Goal: Ask a question

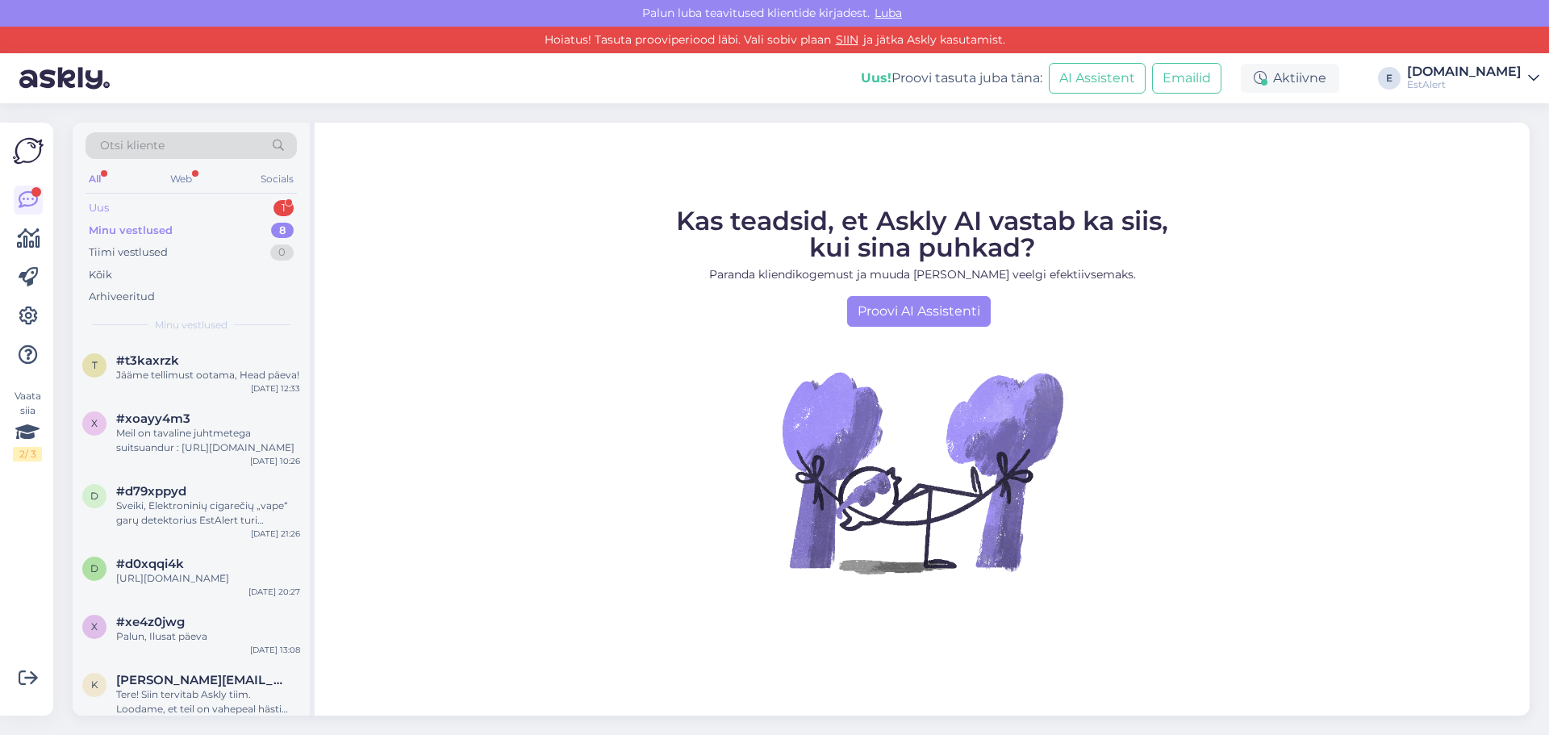
click at [119, 203] on div "Uus 1" at bounding box center [191, 208] width 211 height 23
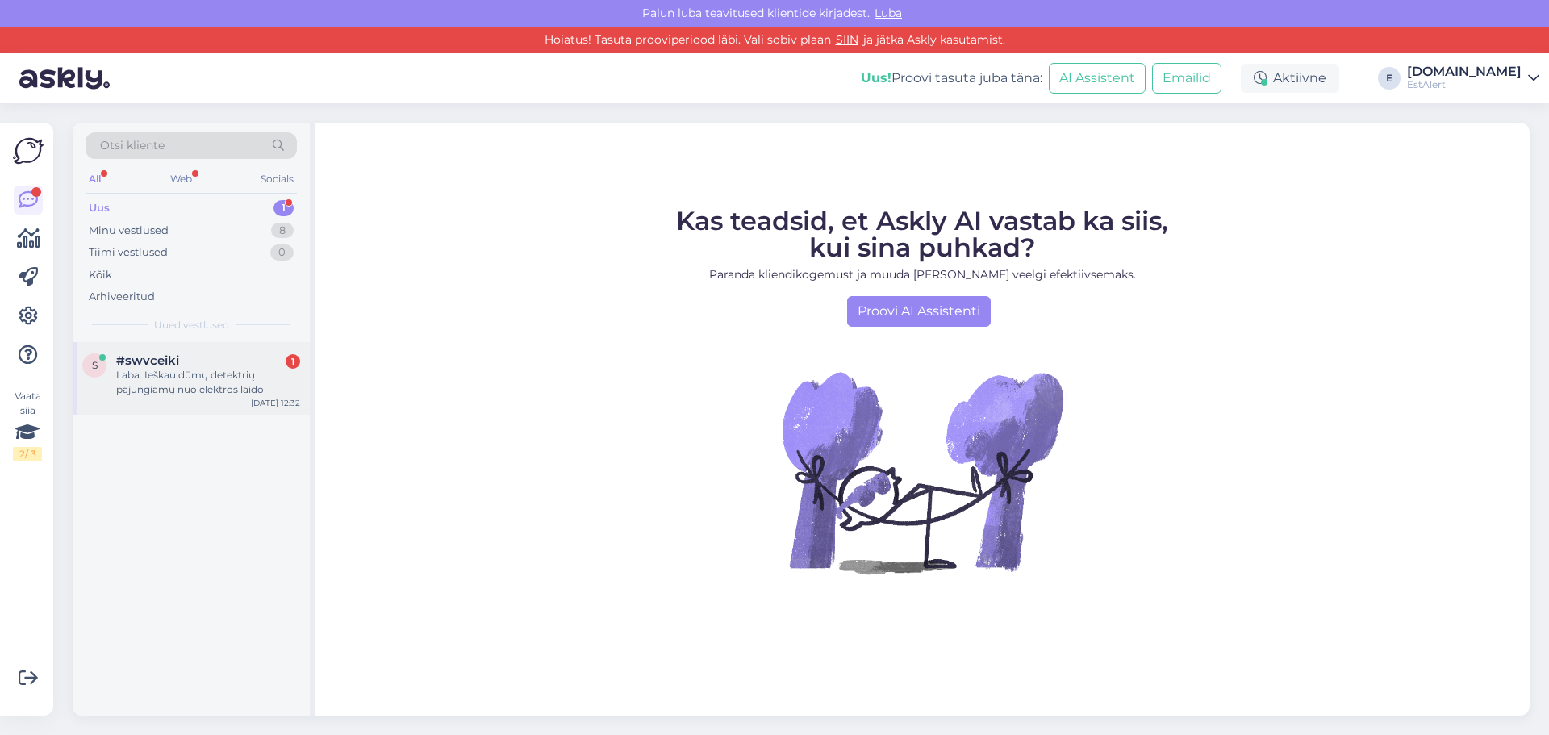
click at [196, 375] on div "Laba. Ieškau dūmų detektrių pajungiamų nuo elektros laido" at bounding box center [208, 382] width 184 height 29
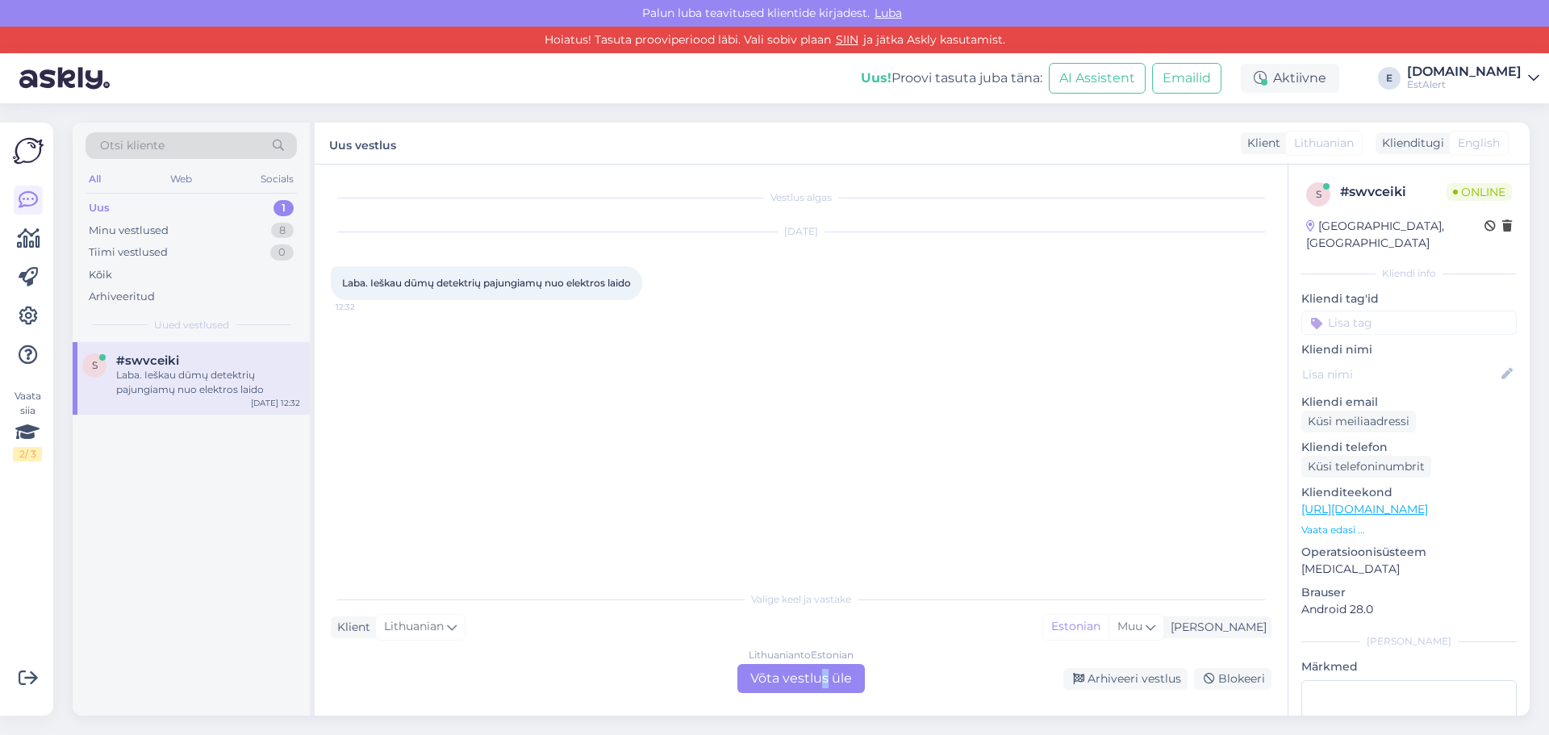
click at [825, 677] on div "Lithuanian to Estonian Võta vestlus üle" at bounding box center [800, 678] width 127 height 29
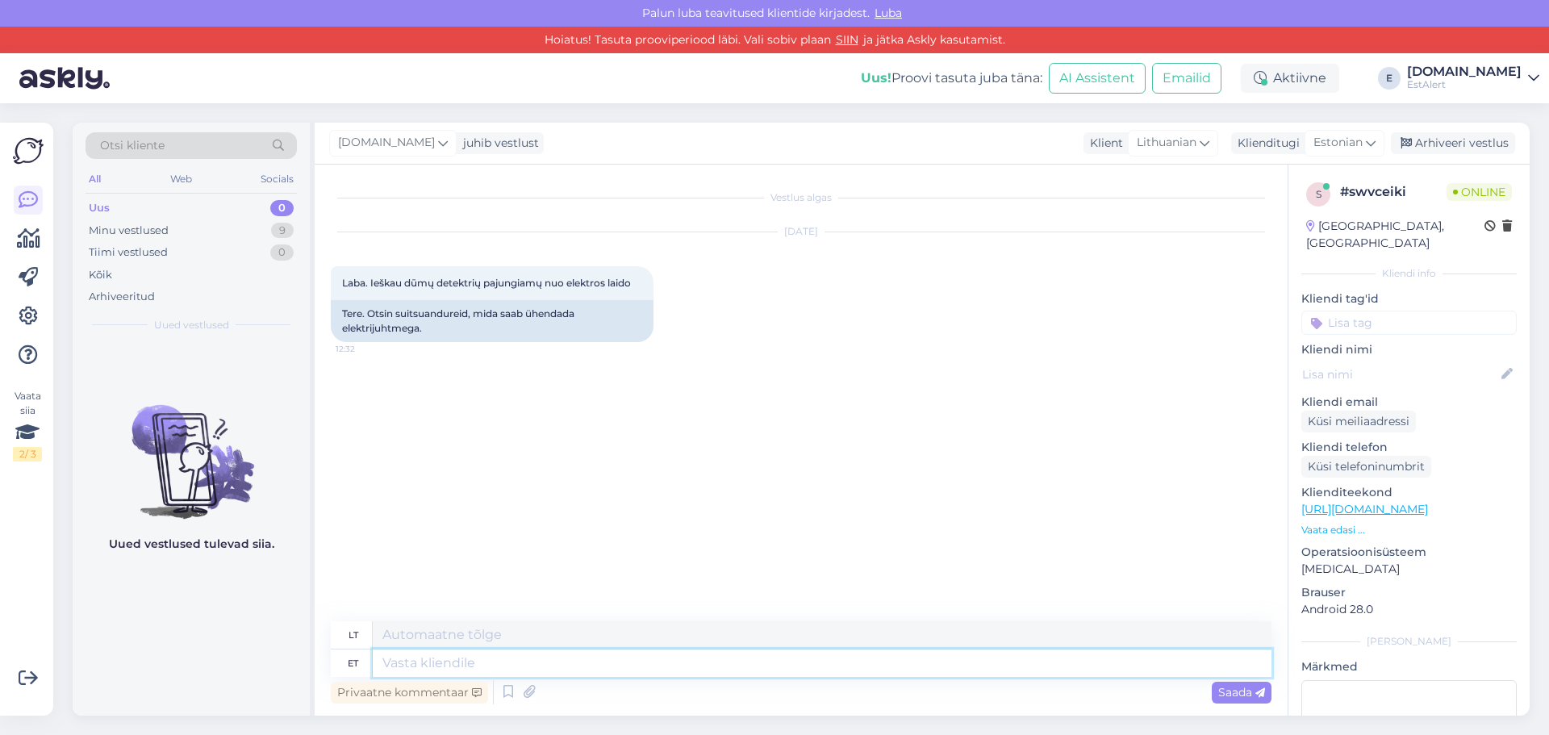
click at [657, 662] on textarea at bounding box center [822, 662] width 899 height 27
type textarea "Tere"
type textarea "Sveiki"
type textarea "See"
type textarea "Tai"
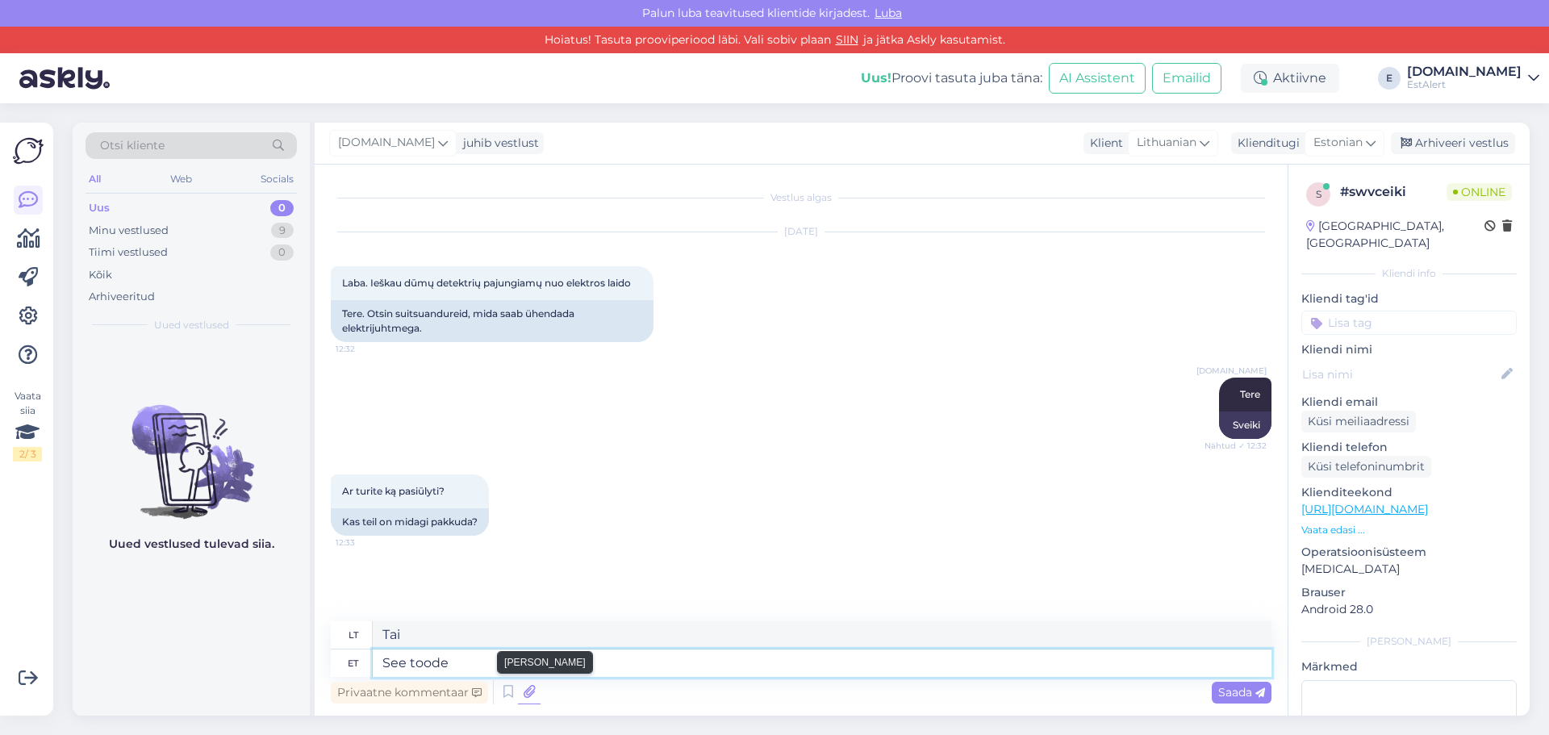
type textarea "See toode"
type textarea "Šis produktas"
type textarea "See toode on"
type textarea "Šis produktas yra"
type textarea "See toode on mõeldud"
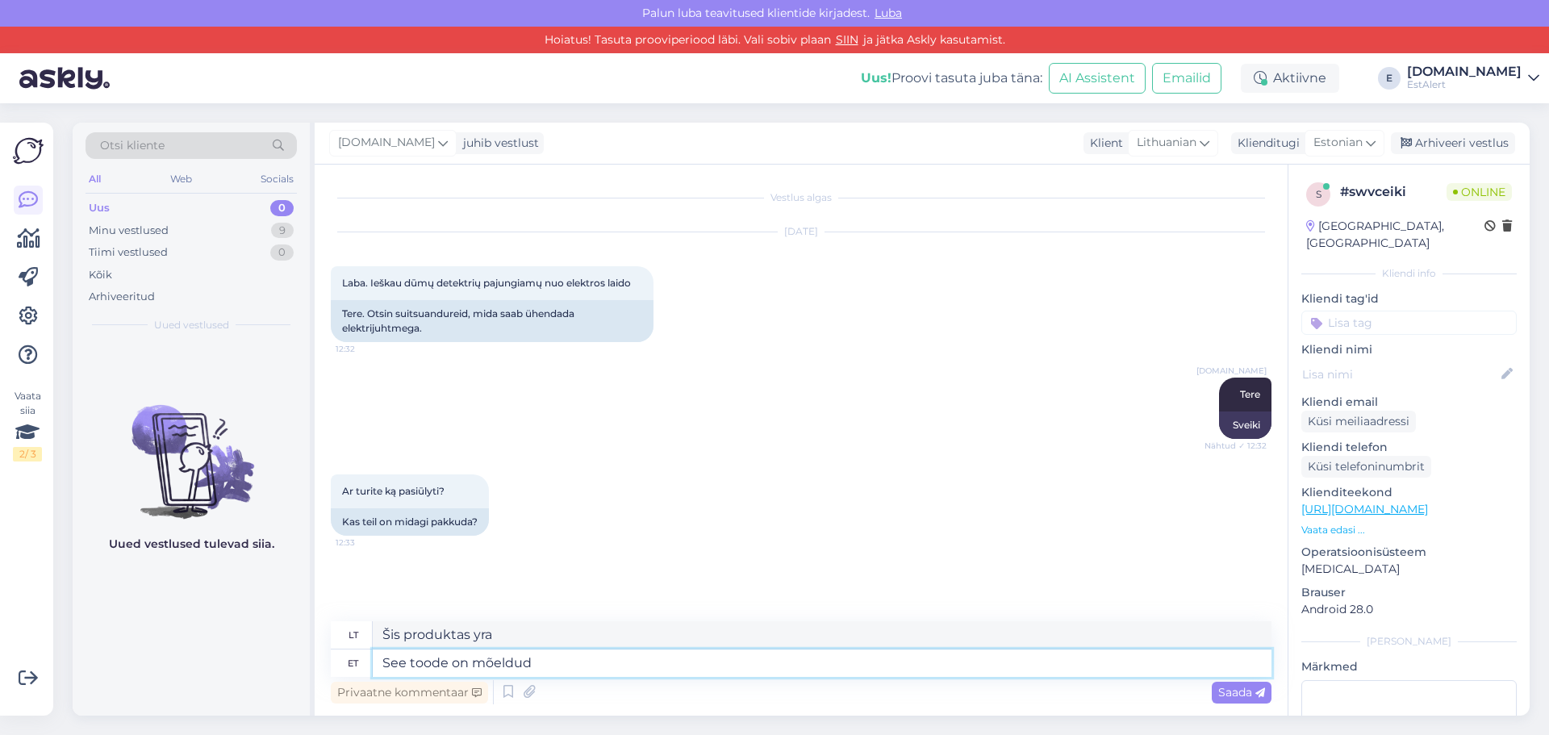
type textarea "Šis produktas skirtas"
type textarea "See toode on mõeldud 220V"
type textarea "Šis gaminys skirtas 220 V įtampai"
type textarea "See toode on mõeldud 220V vooluvõrguga"
type textarea "Šis gaminys skirtas 220 V elektros tinklui."
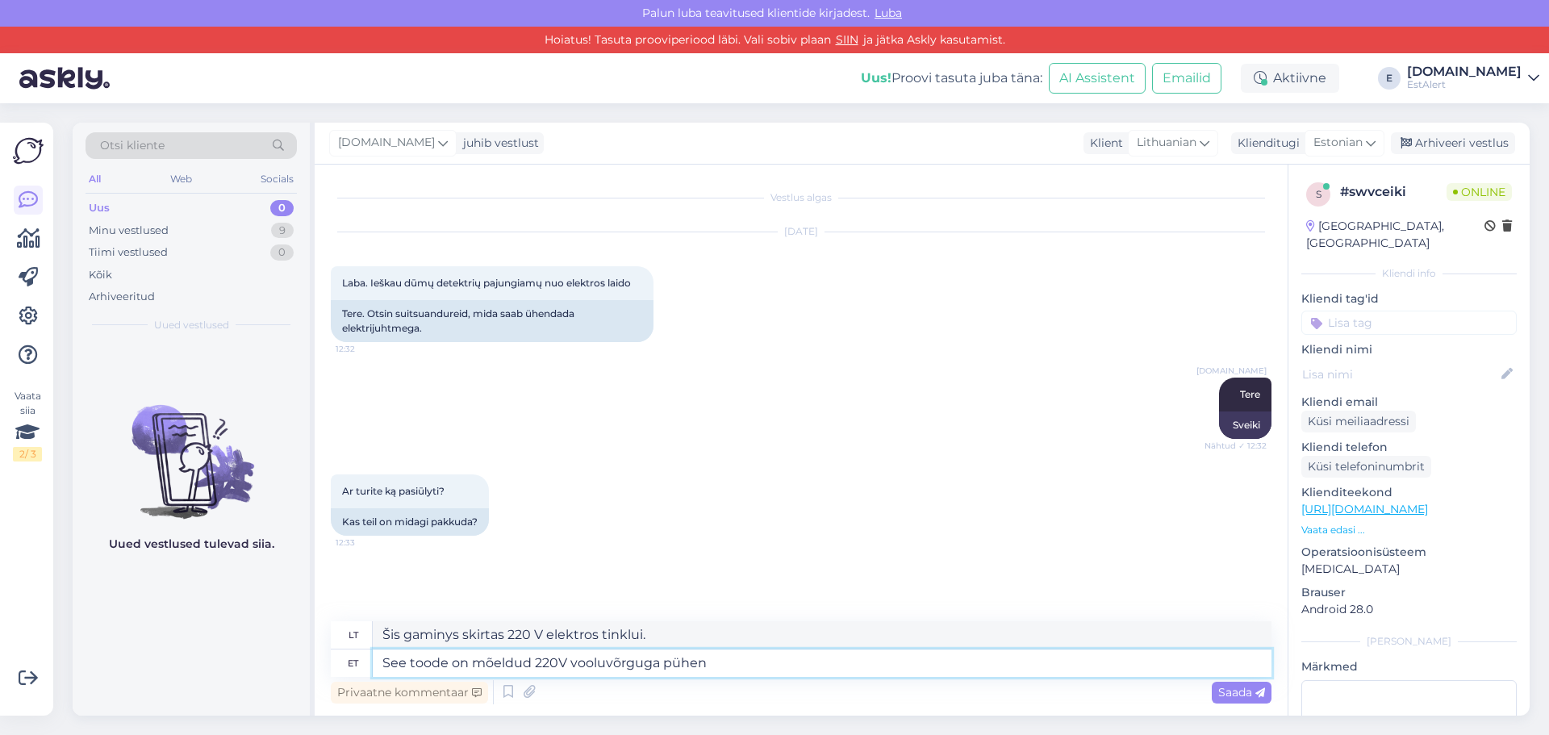
type textarea "See toode on mõeldud 220V vooluvõrguga pühend"
type textarea "Šis gaminys skirtas naudoti su 220 V maitinimo šaltiniu."
paste textarea "[URL][DOMAIN_NAME]"
type textarea "See toode on mõeldud 220V vooluvõrguga pühendamiseks [URL][DOMAIN_NAME]"
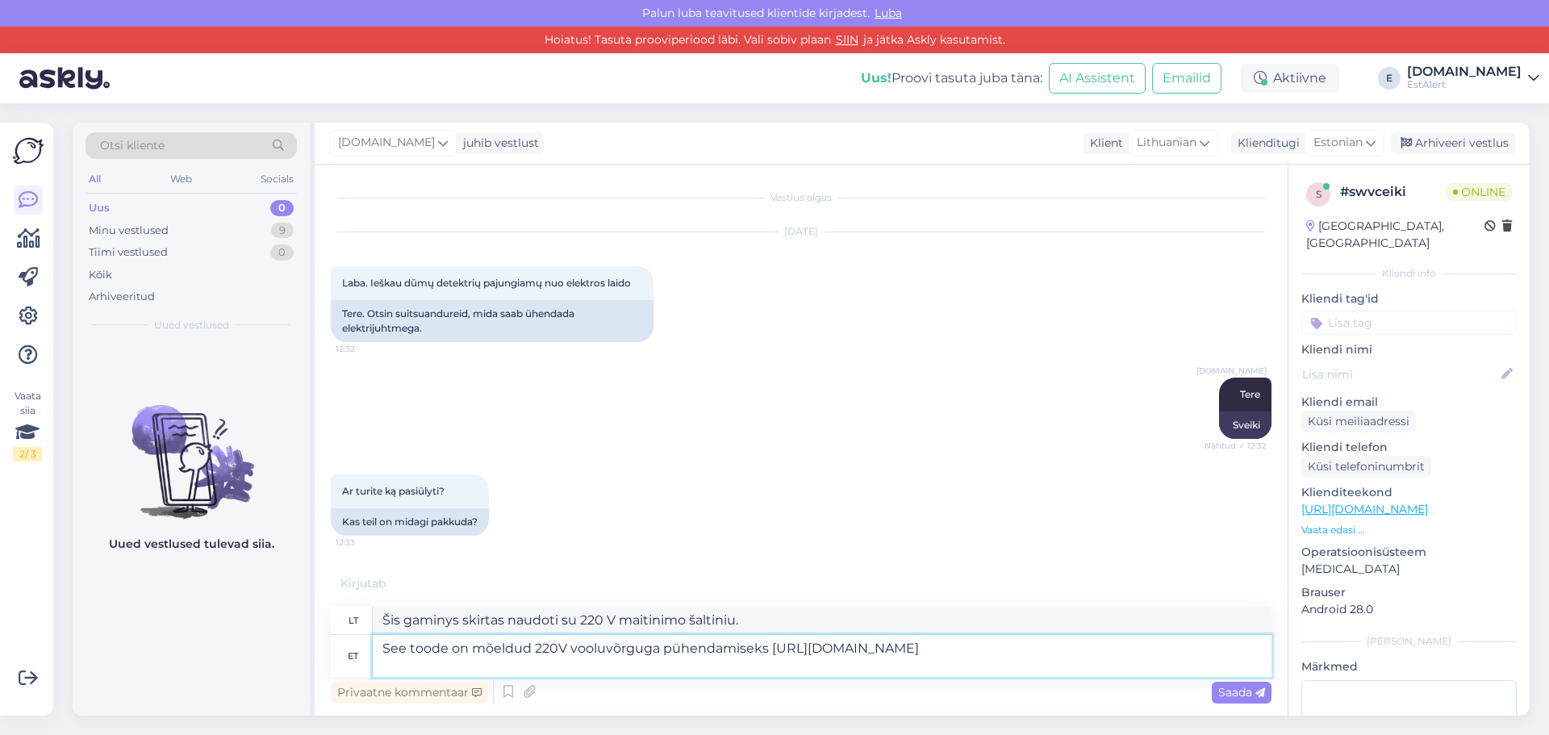
type textarea "Šis gaminys skirtas naudoti su 220 V maitinimo šaltiniu [URL][DOMAIN_NAME]"
type textarea "See toode on mõeldud 220V vooluvõrguga pühendamiseks [URL][DOMAIN_NAME]"
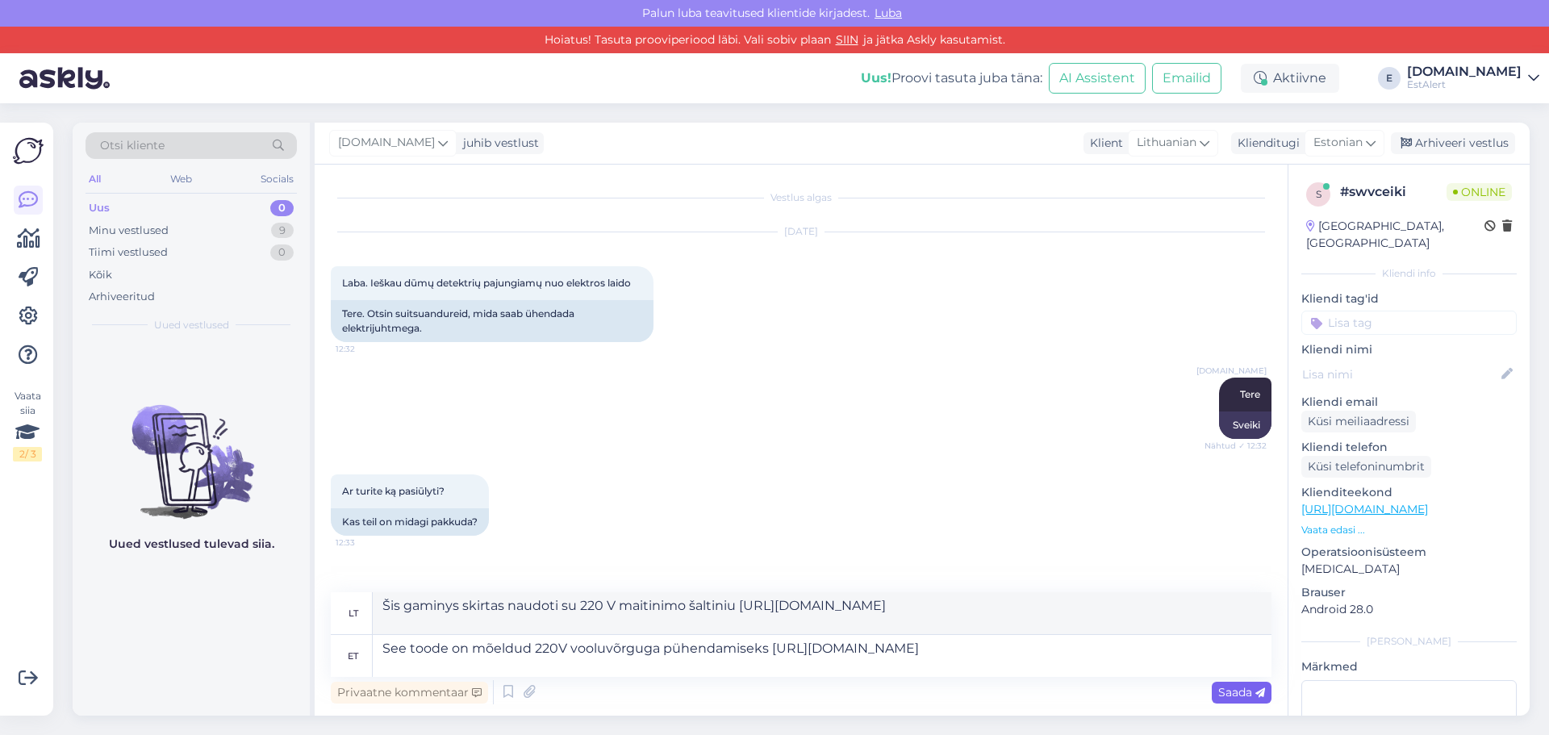
click at [1243, 694] on span "Saada" at bounding box center [1241, 692] width 47 height 15
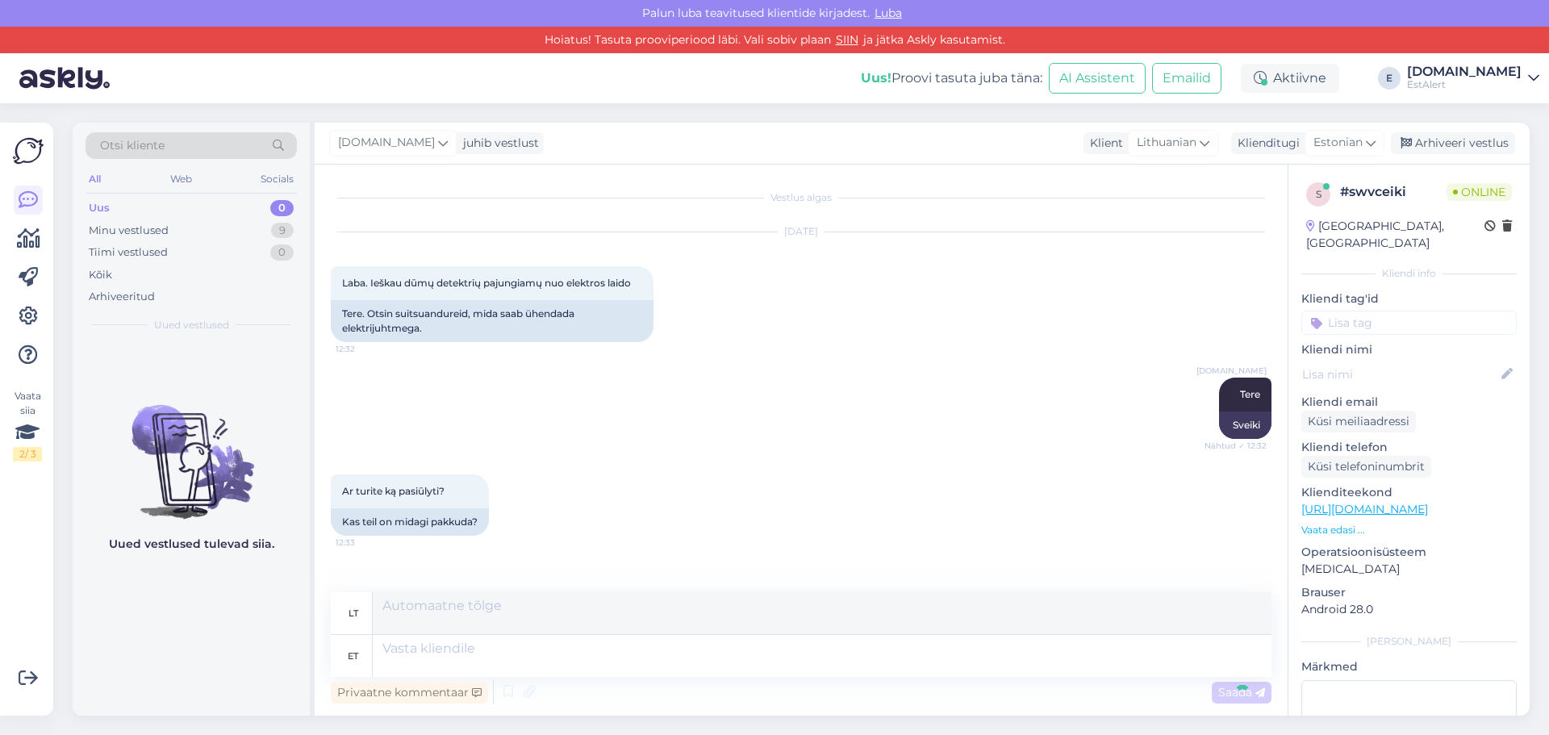
scroll to position [102, 0]
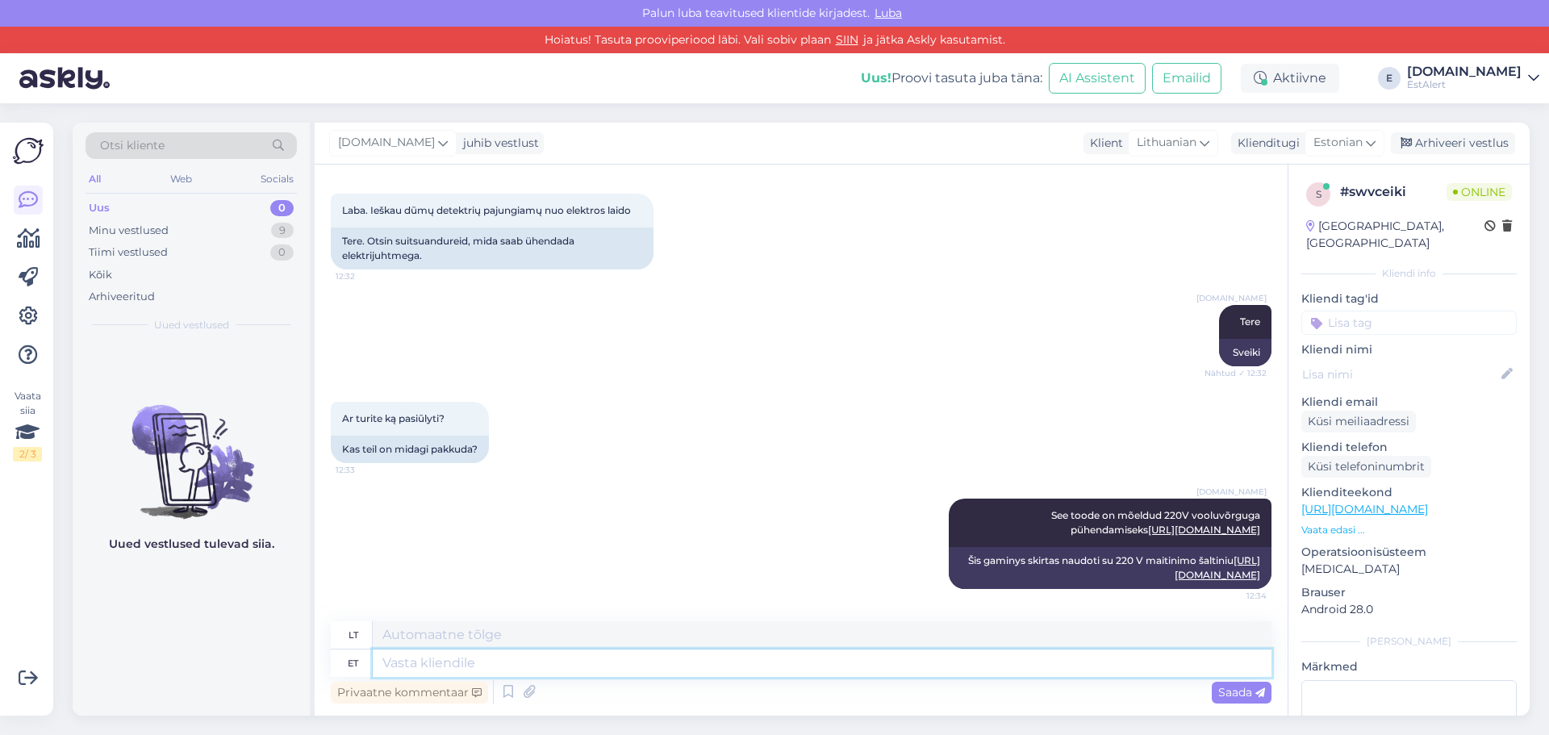
click at [1014, 666] on textarea at bounding box center [822, 662] width 899 height 27
type textarea "Ei so"
type textarea "Ne"
type textarea "Ei sobi A"
type textarea "Netinka"
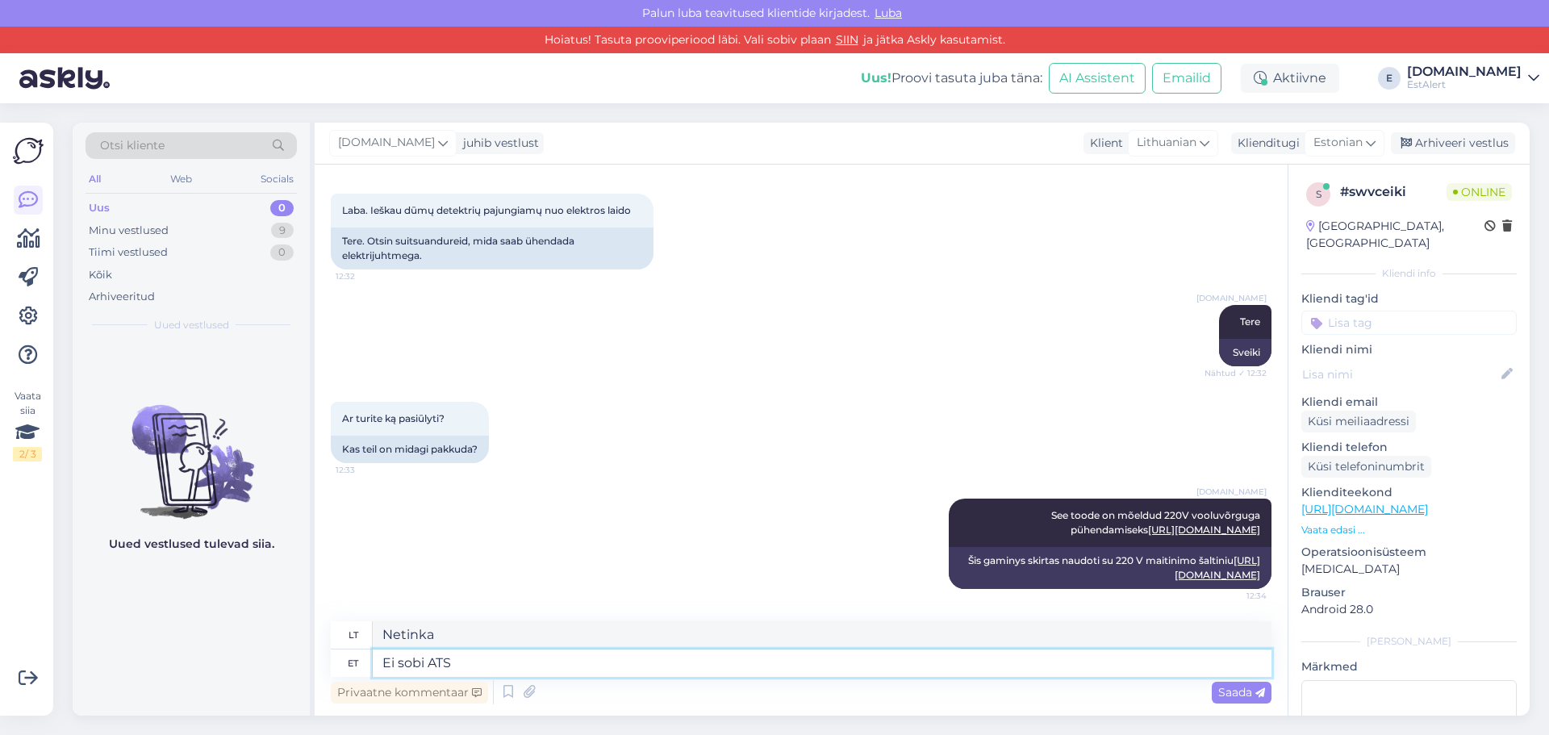
type textarea "Ei sobi ATS s"
type textarea "Netinka ATS"
type textarea "Ei sobi ATS süsteemidele"
type textarea "Netinka ATS sistemoms"
type textarea "Ei sobi ATS süsteemidele"
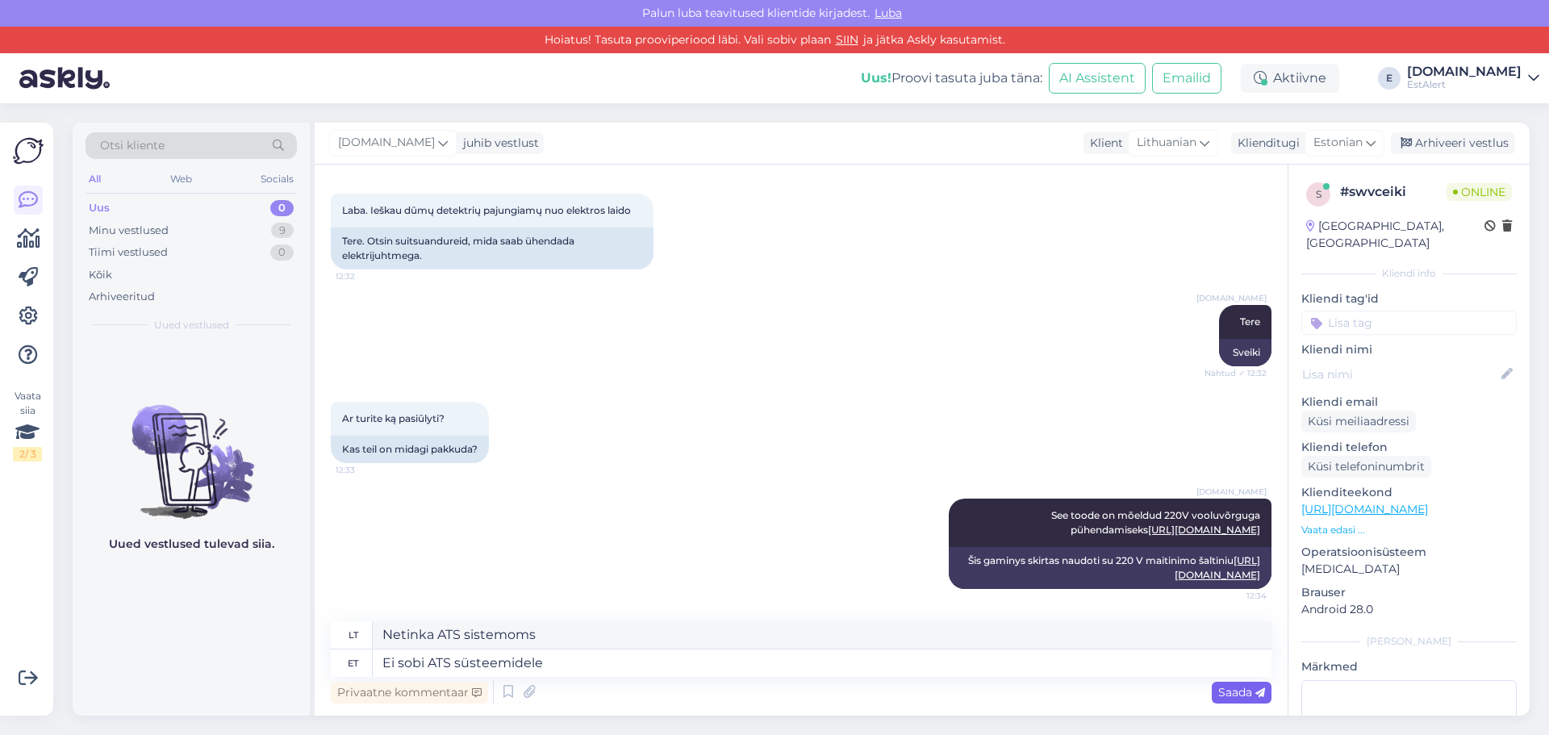
click at [1228, 692] on span "Saada" at bounding box center [1241, 692] width 47 height 15
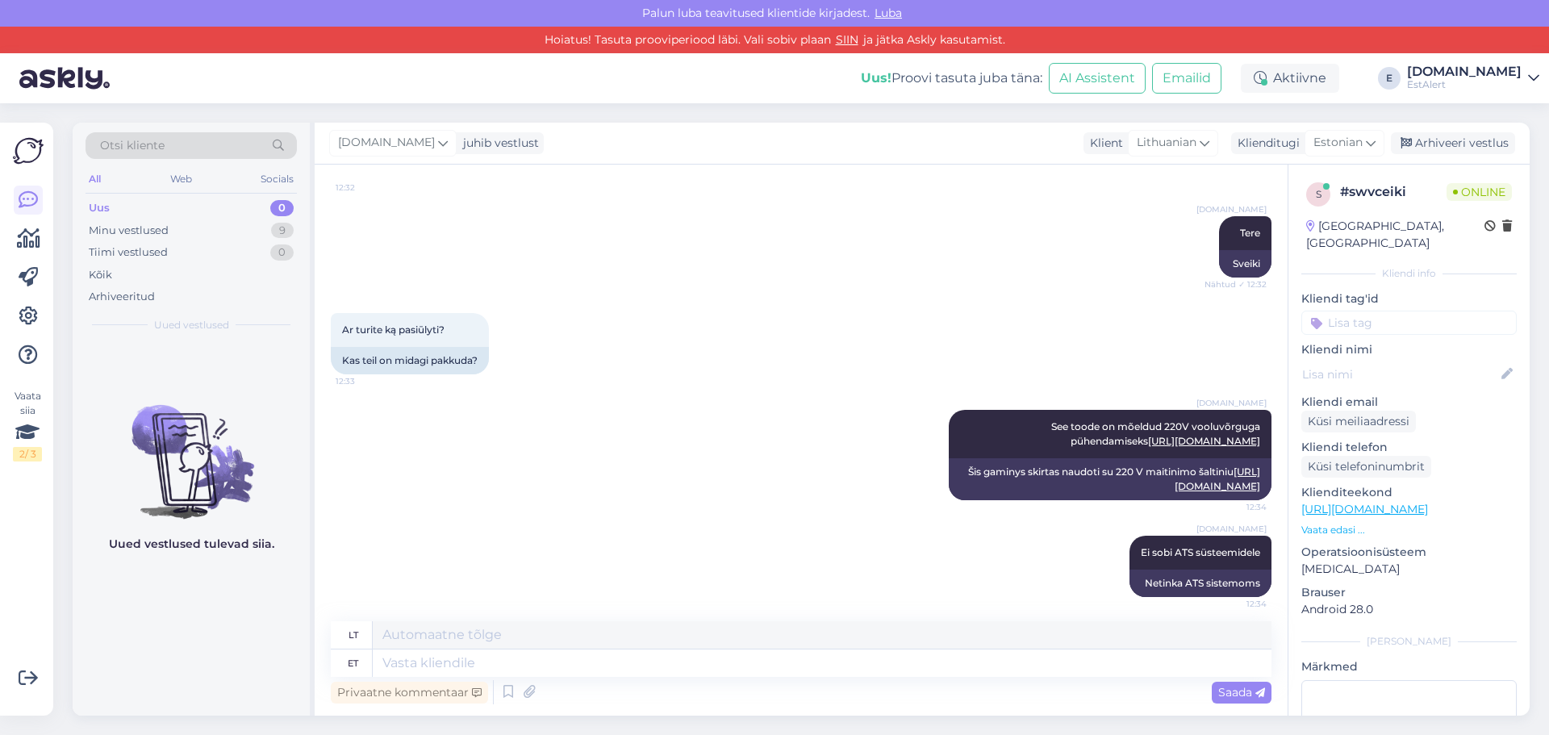
scroll to position [198, 0]
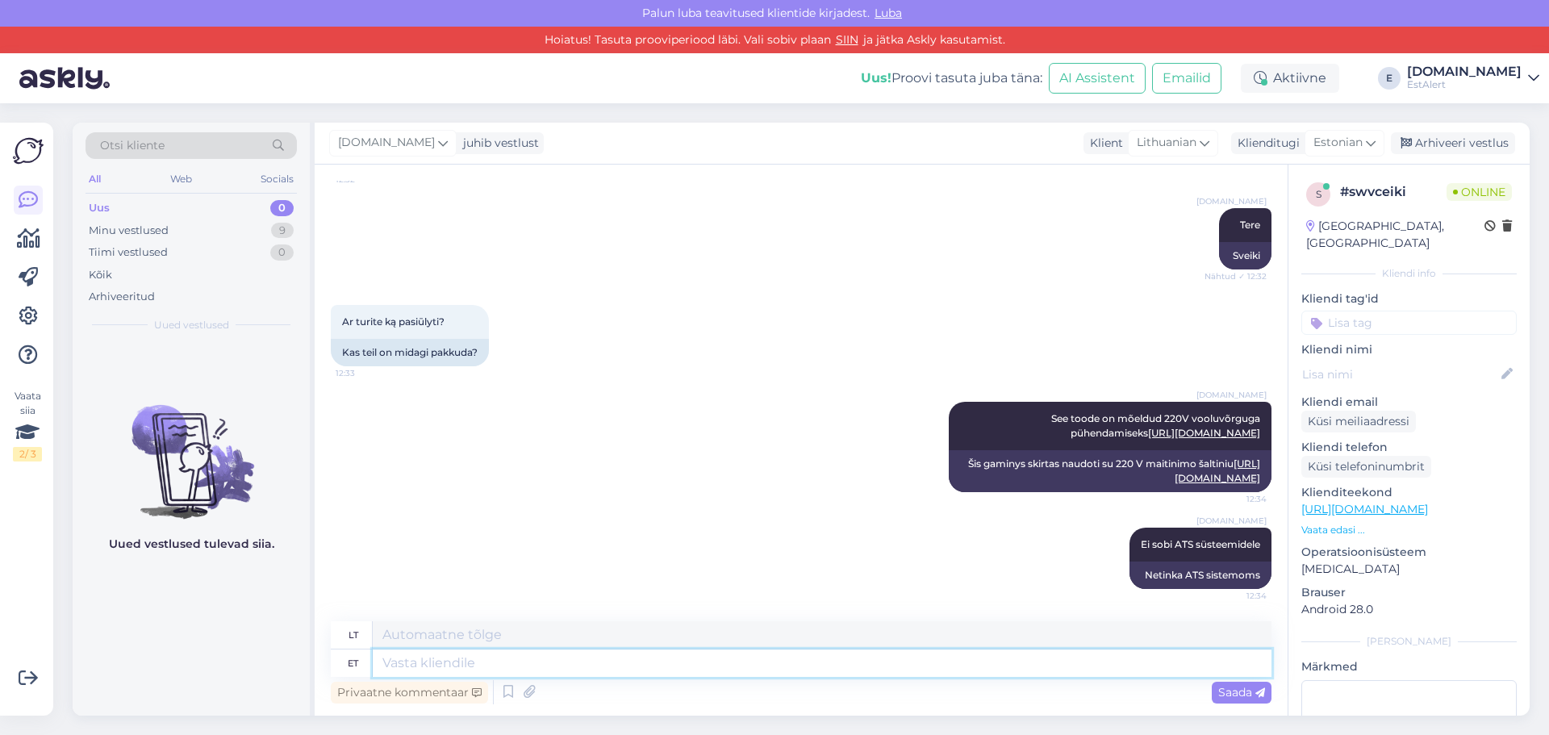
click at [635, 662] on textarea at bounding box center [822, 662] width 899 height 27
type textarea "Tootega"
type textarea "Su produktu"
type textarea "Tootega on k"
type textarea "Produktas turi"
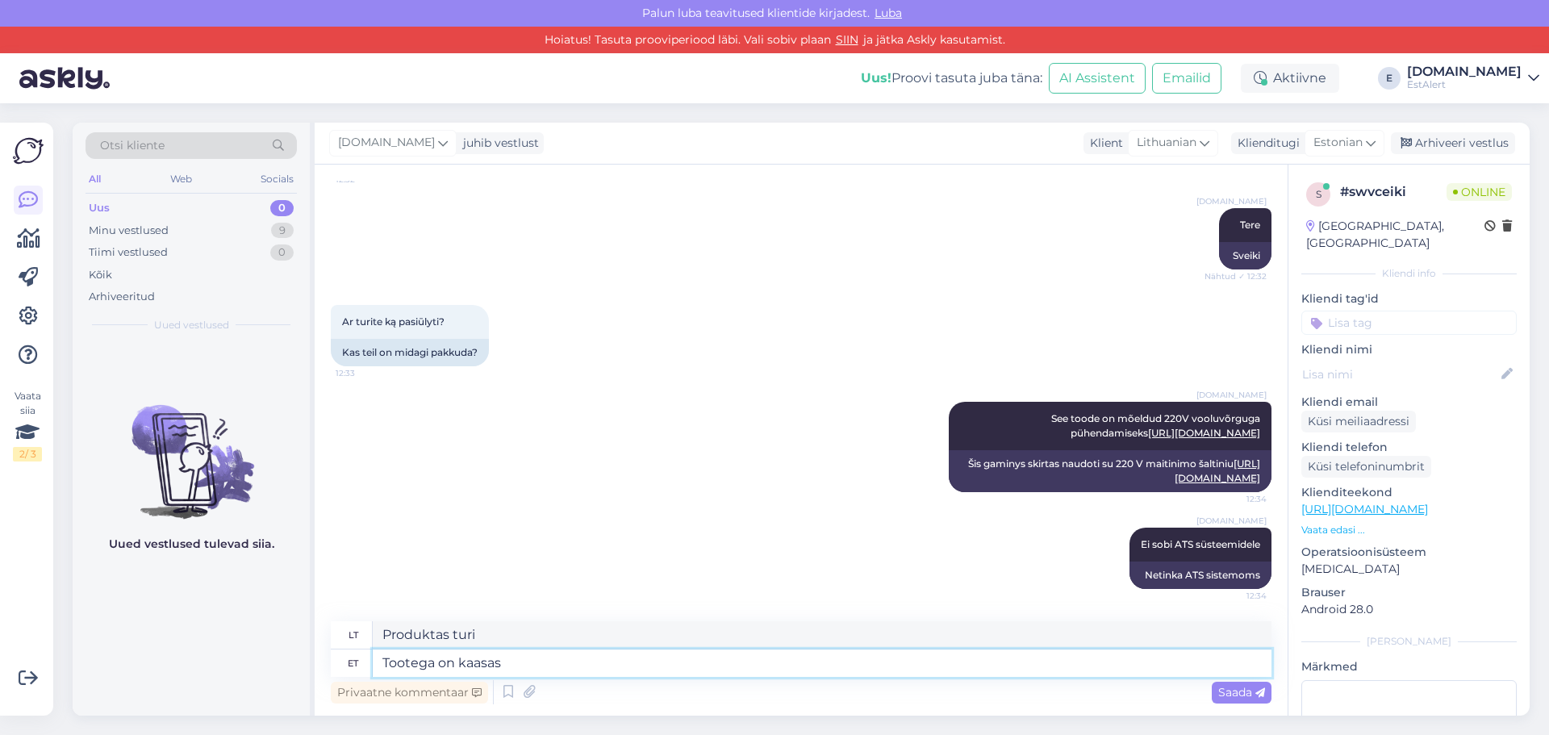
type textarea "Tootega on kaasas"
type textarea "Produktas pateikiamas su"
type textarea "Tootega on kaasas patarei"
type textarea "Produktas tiekiamas su baterija."
type textarea "Tootega on kaasas patarei )V"
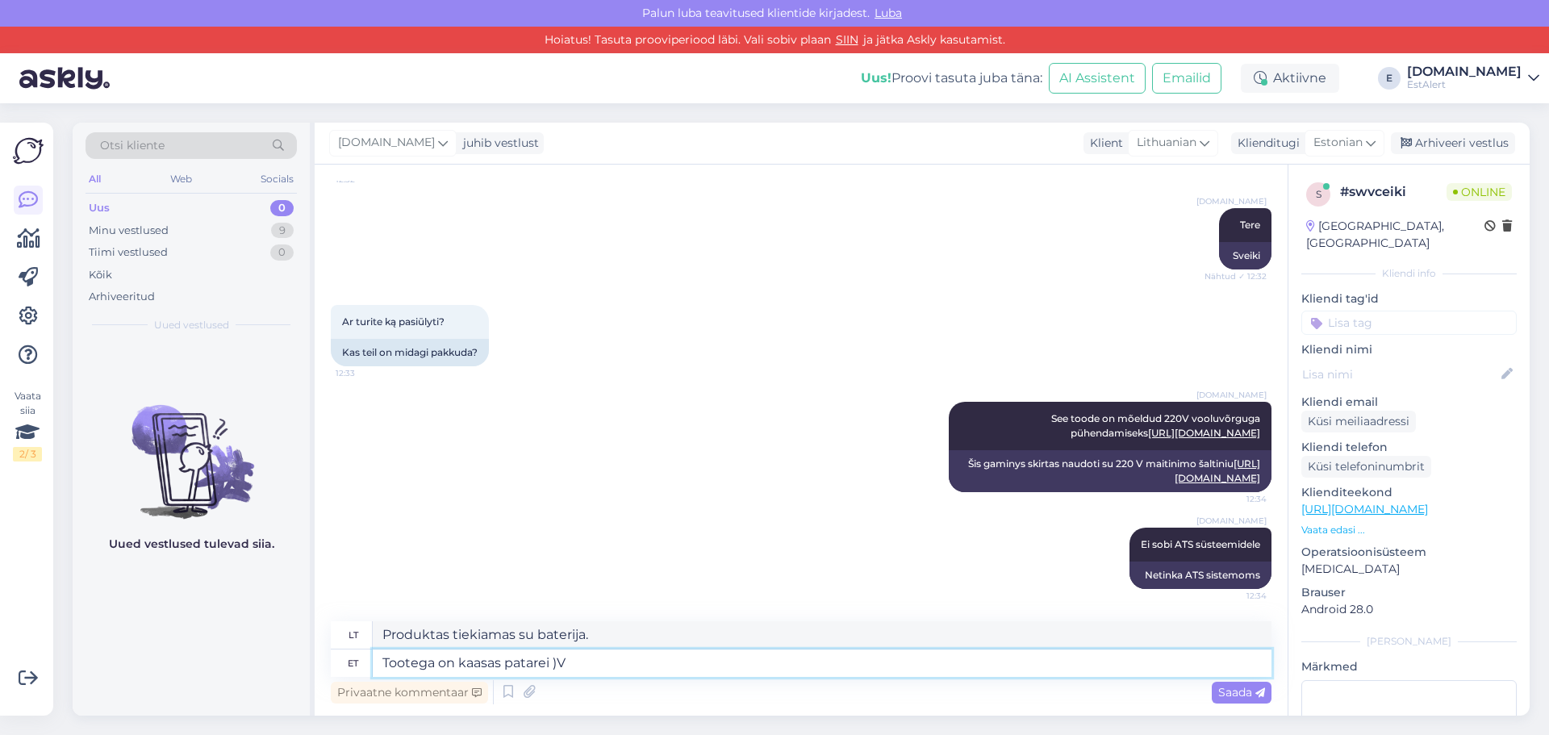
type textarea "Produktas tiekiamas su baterija )V"
type textarea "Tootega on kaasas patarei"
type textarea "Produktas tiekiamas su baterija."
type textarea "Tootega on kaasas patarei 9V"
type textarea "Produktas tiekiamas su 9 V baterija."
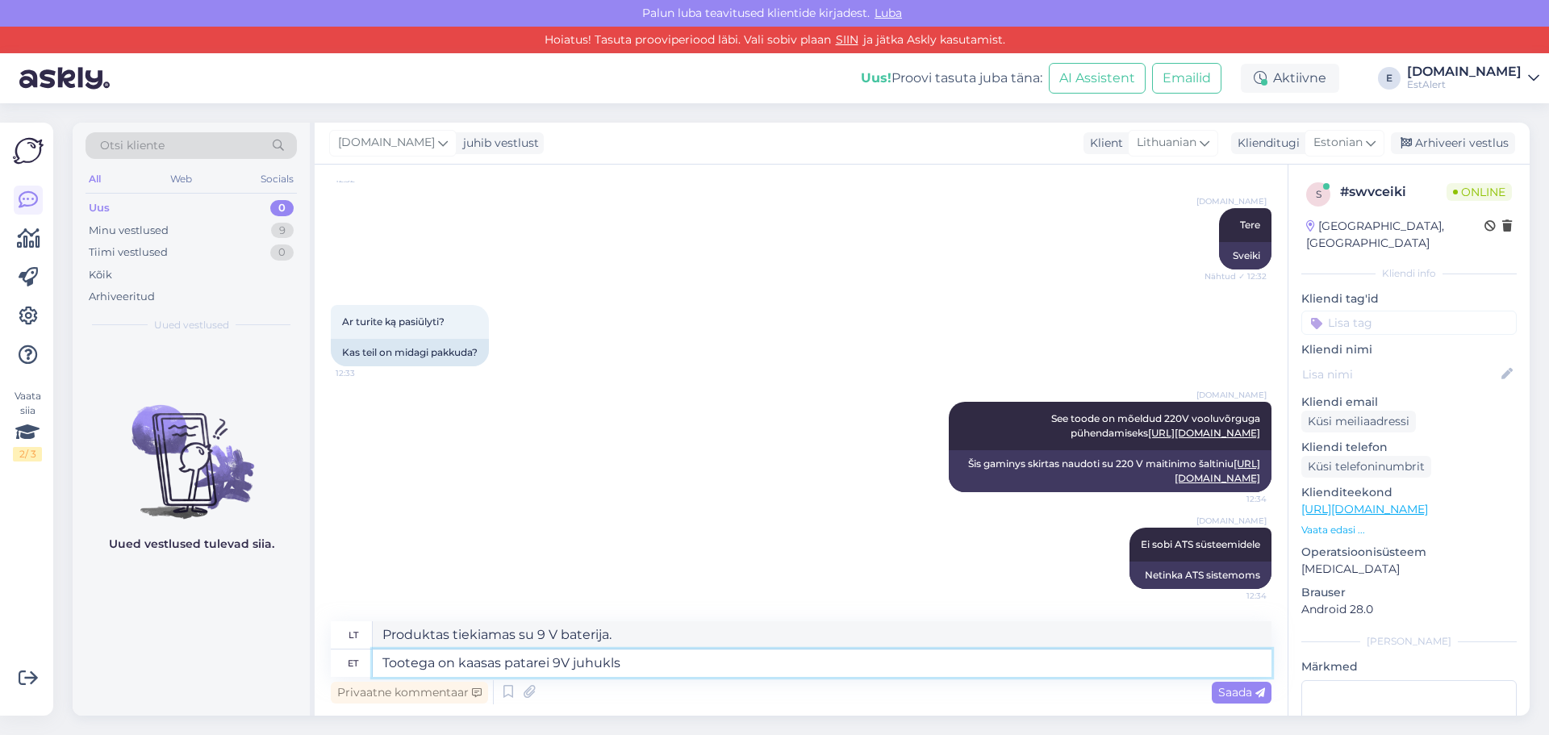
type textarea "Tootega on kaasas patarei 9V juhukls"
type textarea "Produktas tiekiamas su 9 V baterija [PERSON_NAME]."
type textarea "Tootega on kaasas patarei 9V juhu"
type textarea "Produktas tiekiamas su 9 V baterija [PERSON_NAME]"
type textarea "Tootega on kaasas patarei 9V juhuks k"
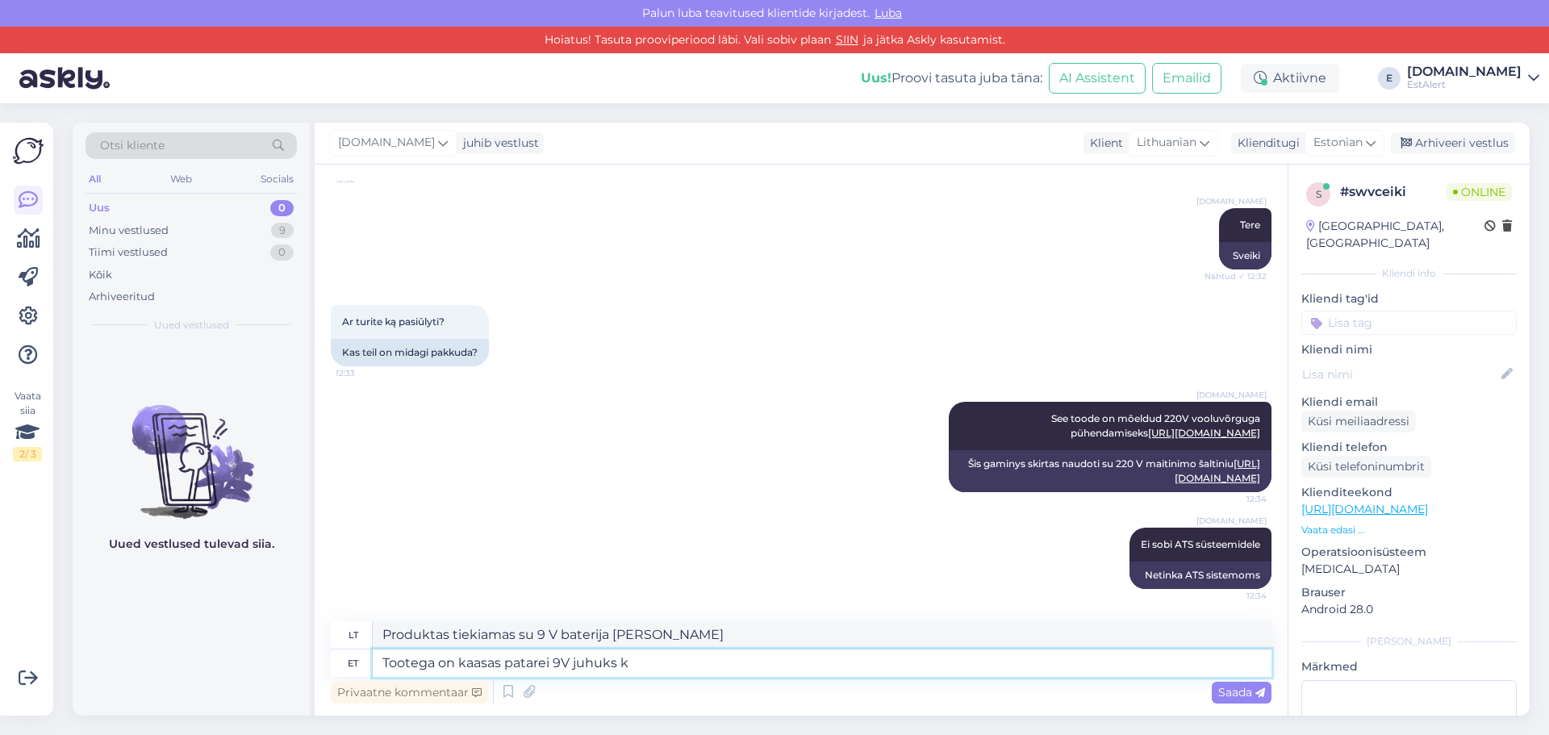
type textarea "Produktas tiekiamas su 9 V baterija, tik tuo atveju."
type textarea "Tootega on kaasas patarei 9V juhuks kui v"
type textarea "Produktas tiekiamas su 9 V baterija [PERSON_NAME]"
type textarea "Tootega on kaasas patarei 9V juhuks kui voolu"
type textarea "Produktas tiekiamas su 9 V baterija, jei nutrūktų maitinimas."
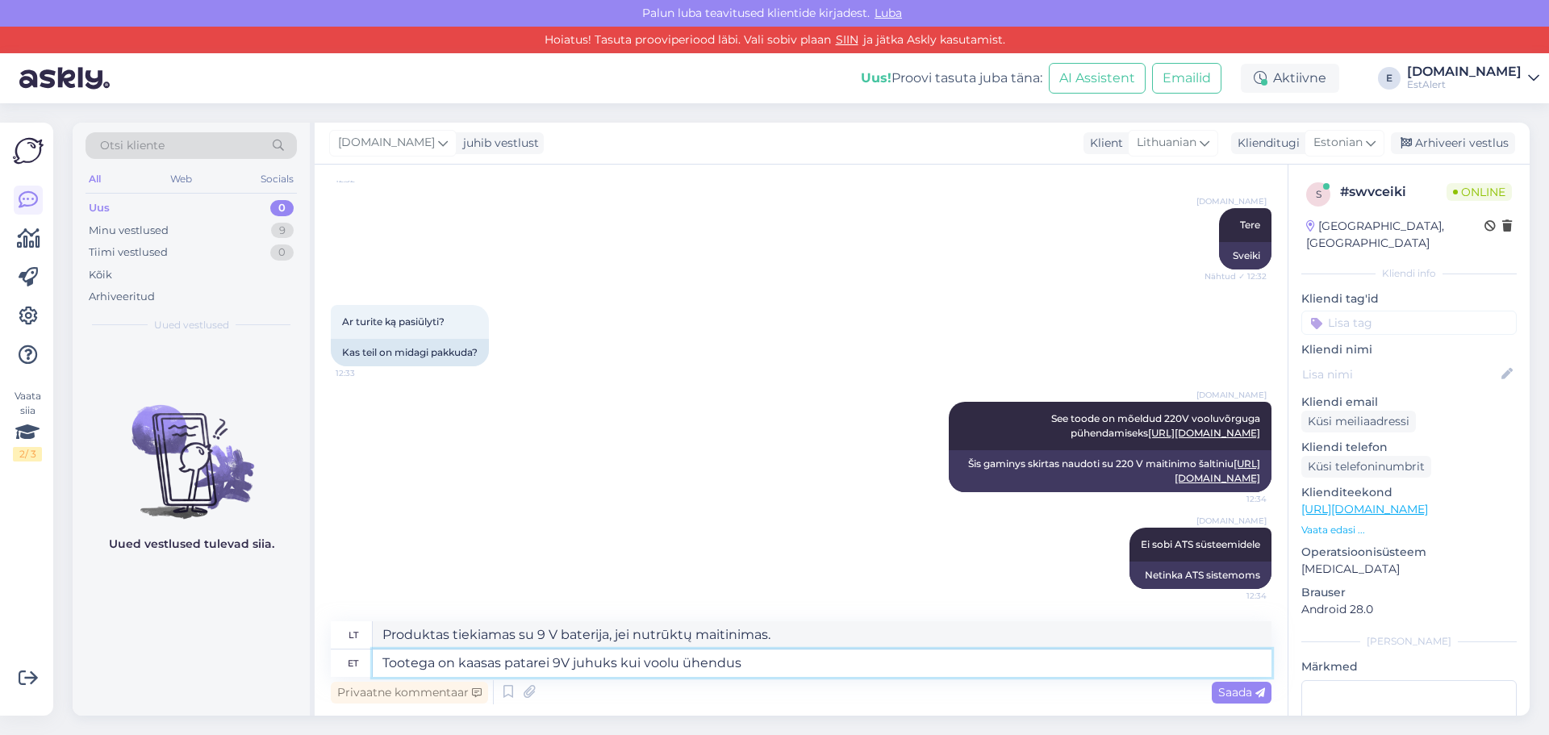
type textarea "Tootega on kaasas patarei 9V juhuks kui voolu ühendus p"
type textarea "Produktas tiekiamas su 9 V baterija, jei nutrūktų maitinimo jungtis."
drag, startPoint x: 569, startPoint y: 655, endPoint x: 581, endPoint y: 660, distance: 13.0
click at [570, 657] on textarea "Tootega on kaasas patarei 9V juhuks kui voolu ühendus peaks katkema." at bounding box center [822, 662] width 899 height 27
click at [684, 660] on textarea "Tootega on kaasas patarei 9V, juhuks kui voolu ühendus peaks katkema." at bounding box center [822, 662] width 899 height 27
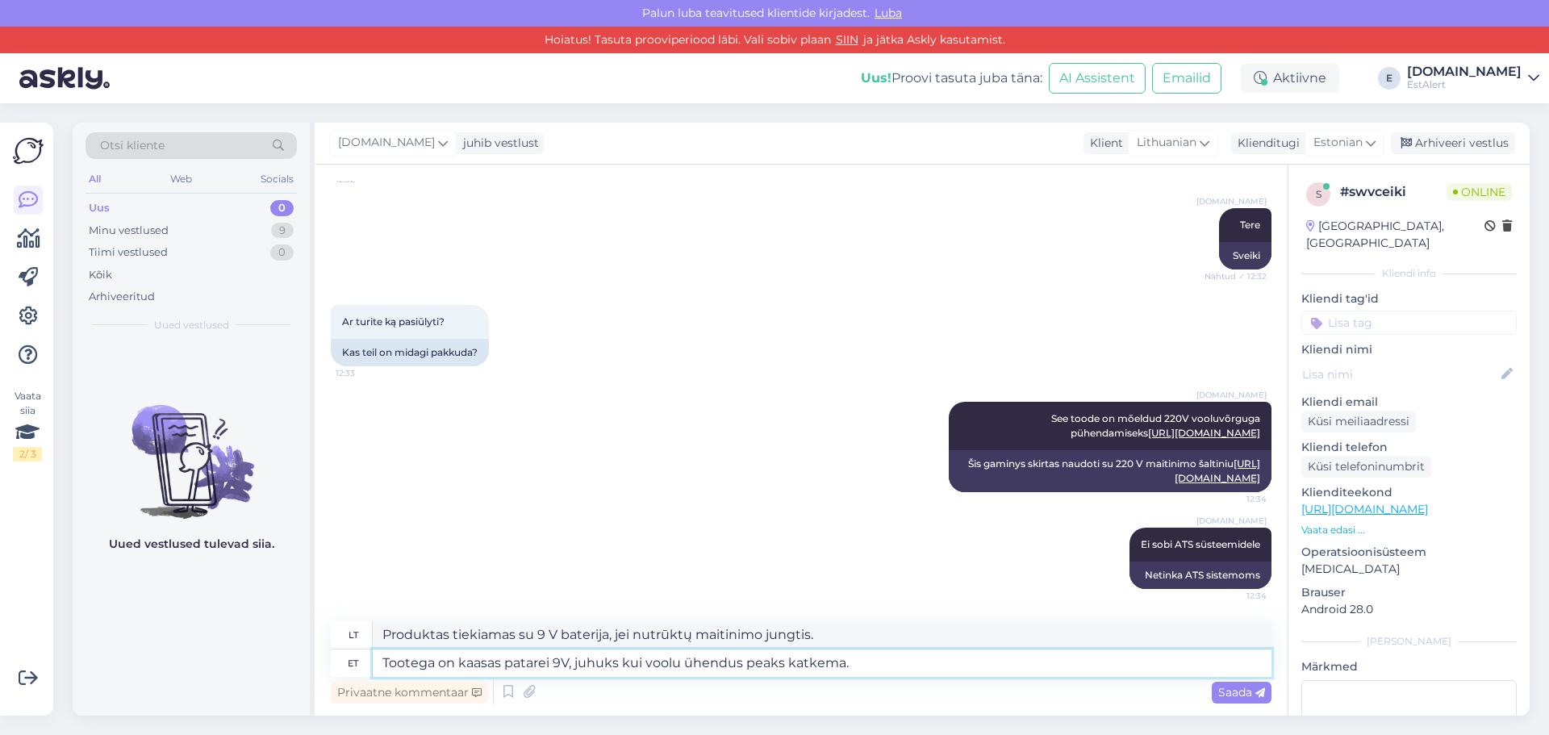
type textarea "Tootega on kaasas patarei 9V, juhuks kui vooluühendus peaks katkema."
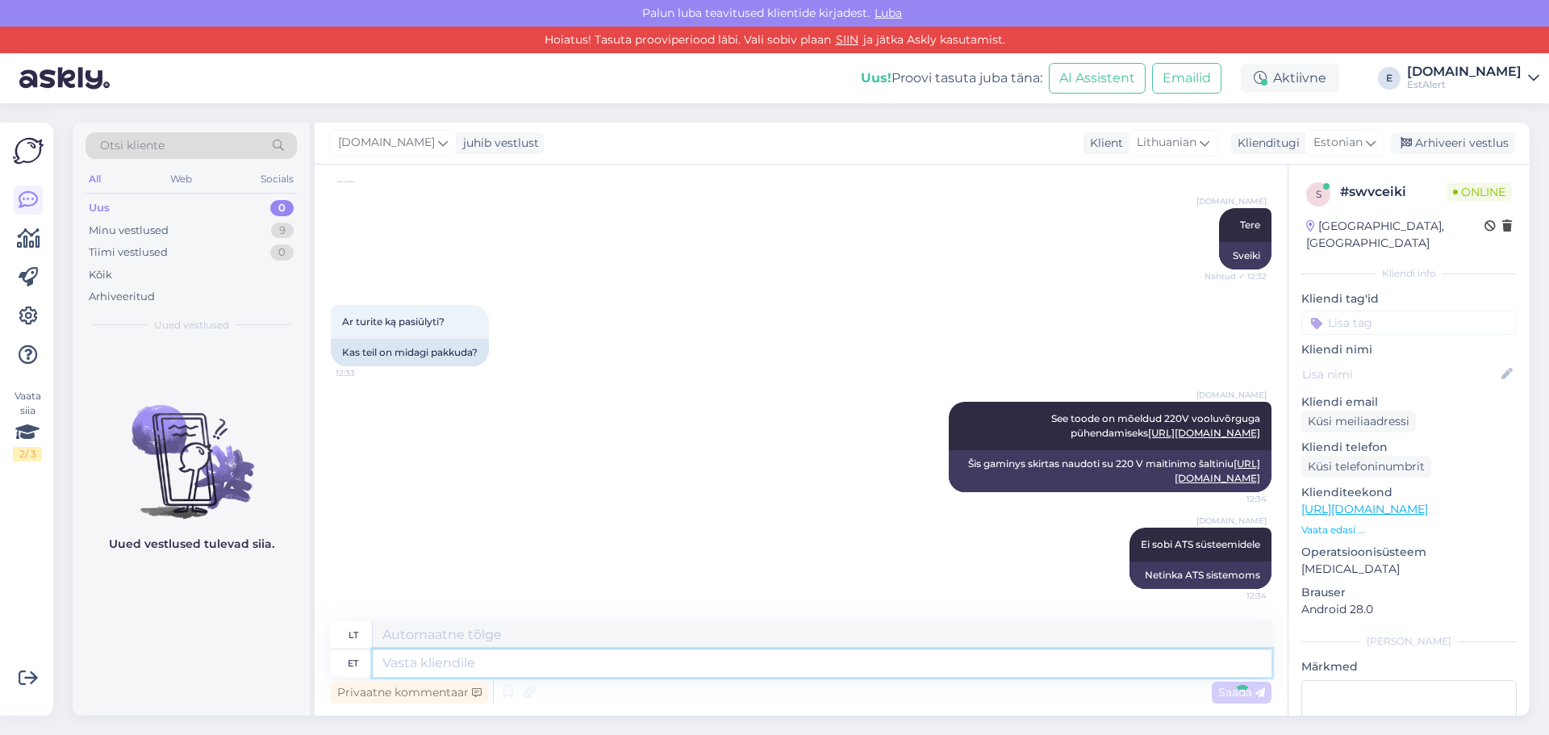
scroll to position [324, 0]
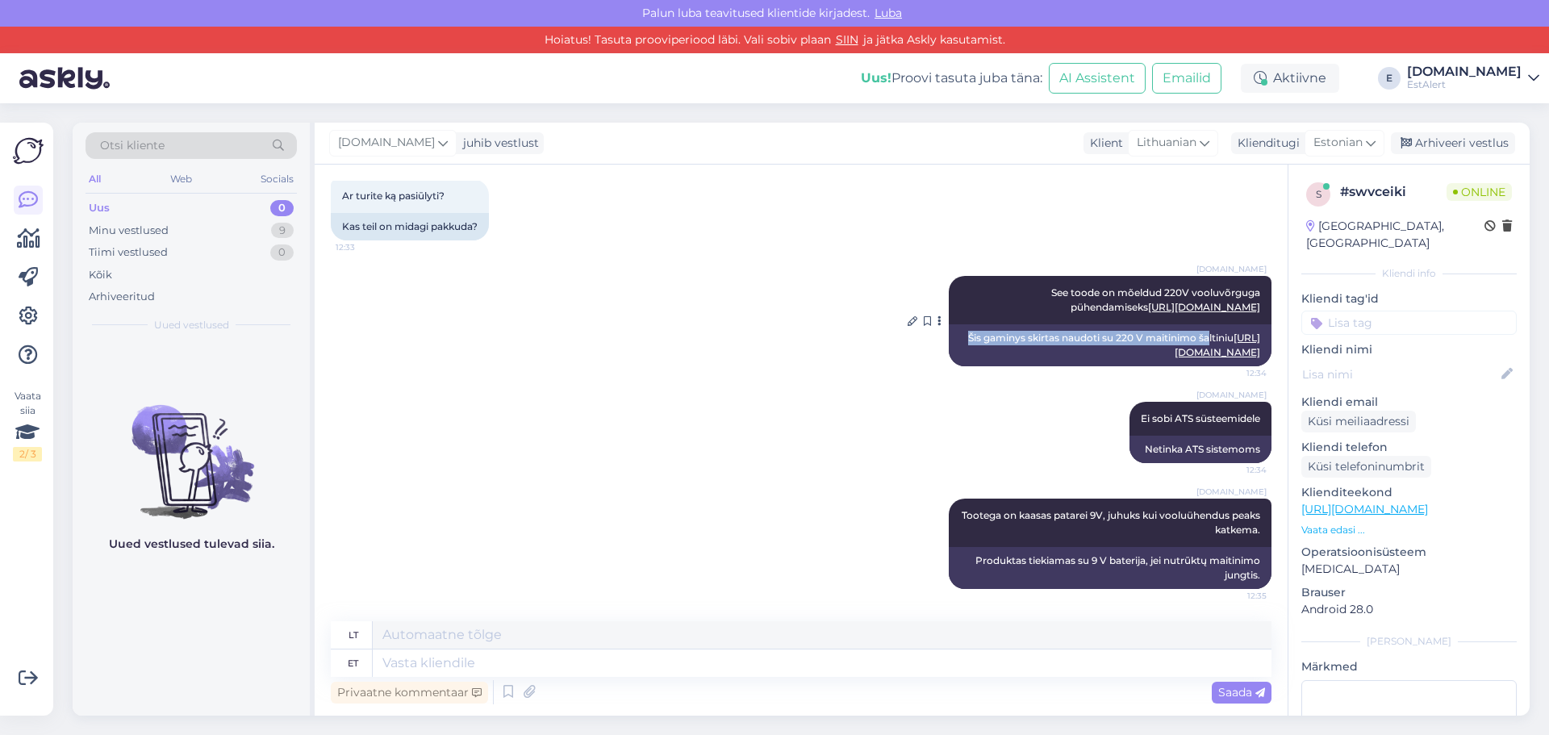
drag, startPoint x: 972, startPoint y: 321, endPoint x: 1221, endPoint y: 321, distance: 249.3
click at [1221, 324] on div "Šis gaminys skirtas naudoti su 220 V maitinimo šaltiniu [URL][DOMAIN_NAME]" at bounding box center [1110, 345] width 323 height 42
drag, startPoint x: 1129, startPoint y: 445, endPoint x: 1252, endPoint y: 453, distance: 123.7
click at [1252, 453] on div "Netinka ATS sistemoms" at bounding box center [1200, 449] width 142 height 27
copy div "Netinka ATS sistemoms"
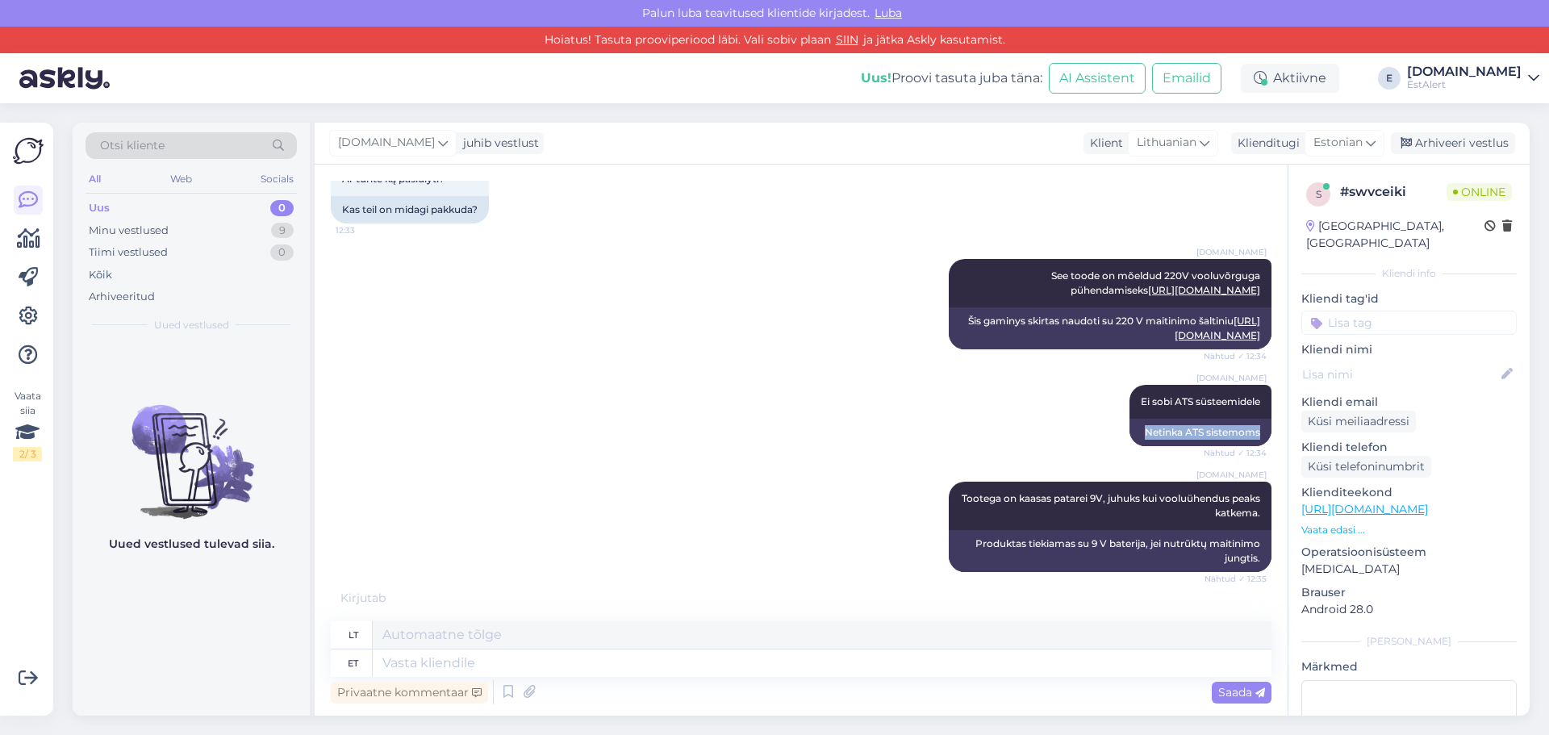
scroll to position [421, 0]
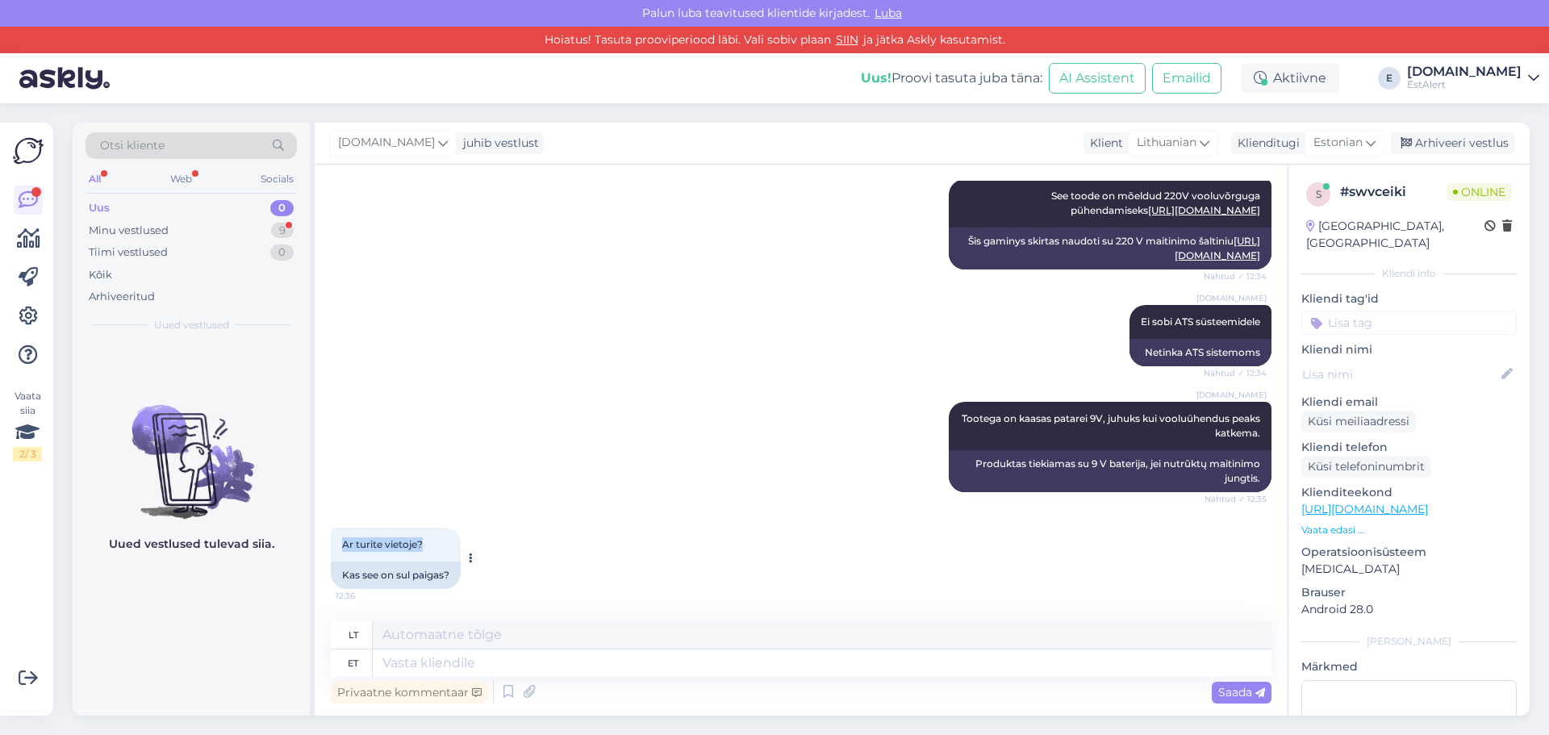
drag, startPoint x: 431, startPoint y: 541, endPoint x: 337, endPoint y: 547, distance: 93.8
click at [337, 547] on div "Ar turite vietoje? 12:36" at bounding box center [396, 545] width 130 height 34
copy span "Ar turite vietoje?"
click at [591, 664] on textarea at bounding box center [822, 662] width 899 height 27
type textarea "See"
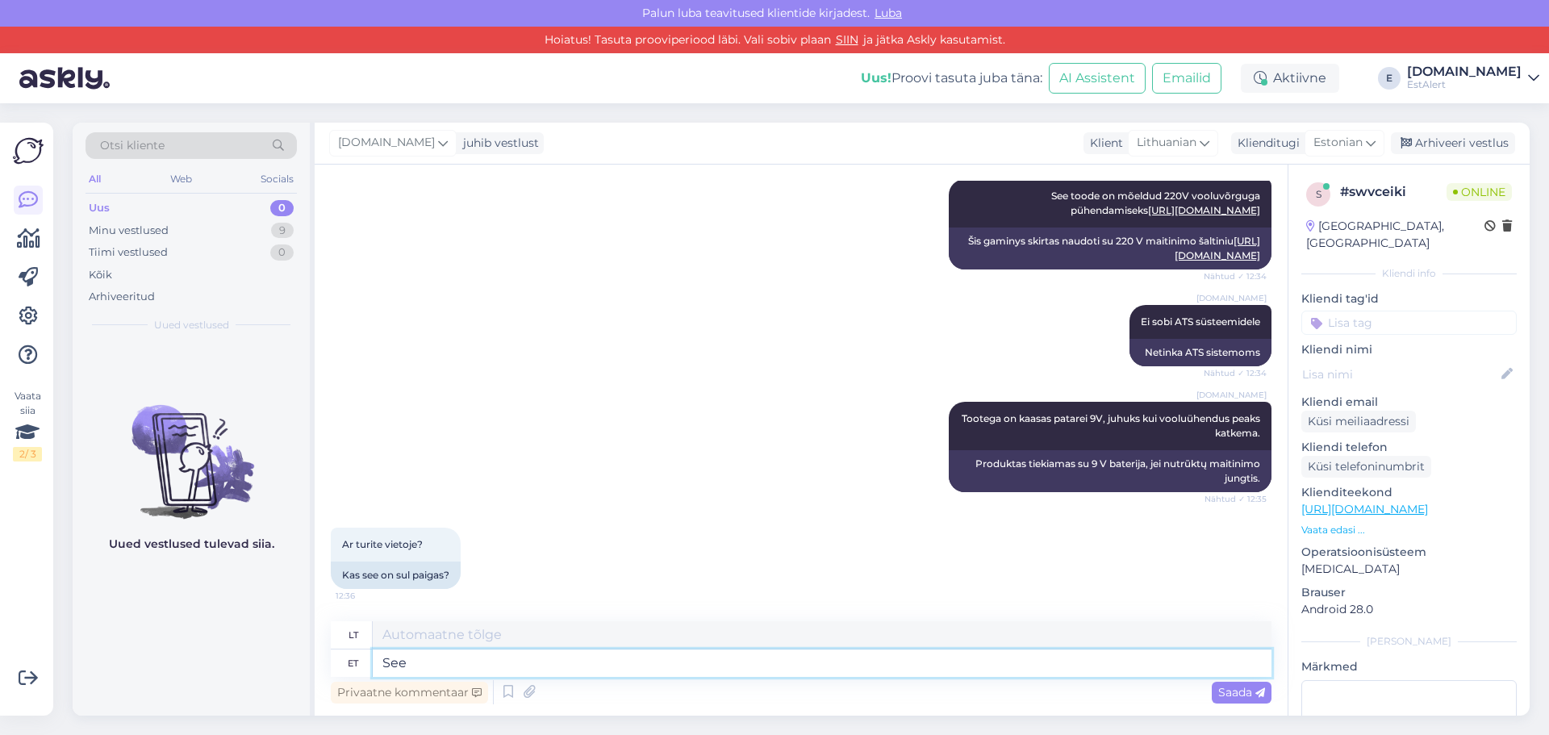
type textarea "Tai"
type textarea "See on"
type textarea "Tai yra"
type textarea "See on uus"
type textarea "Tai nauja."
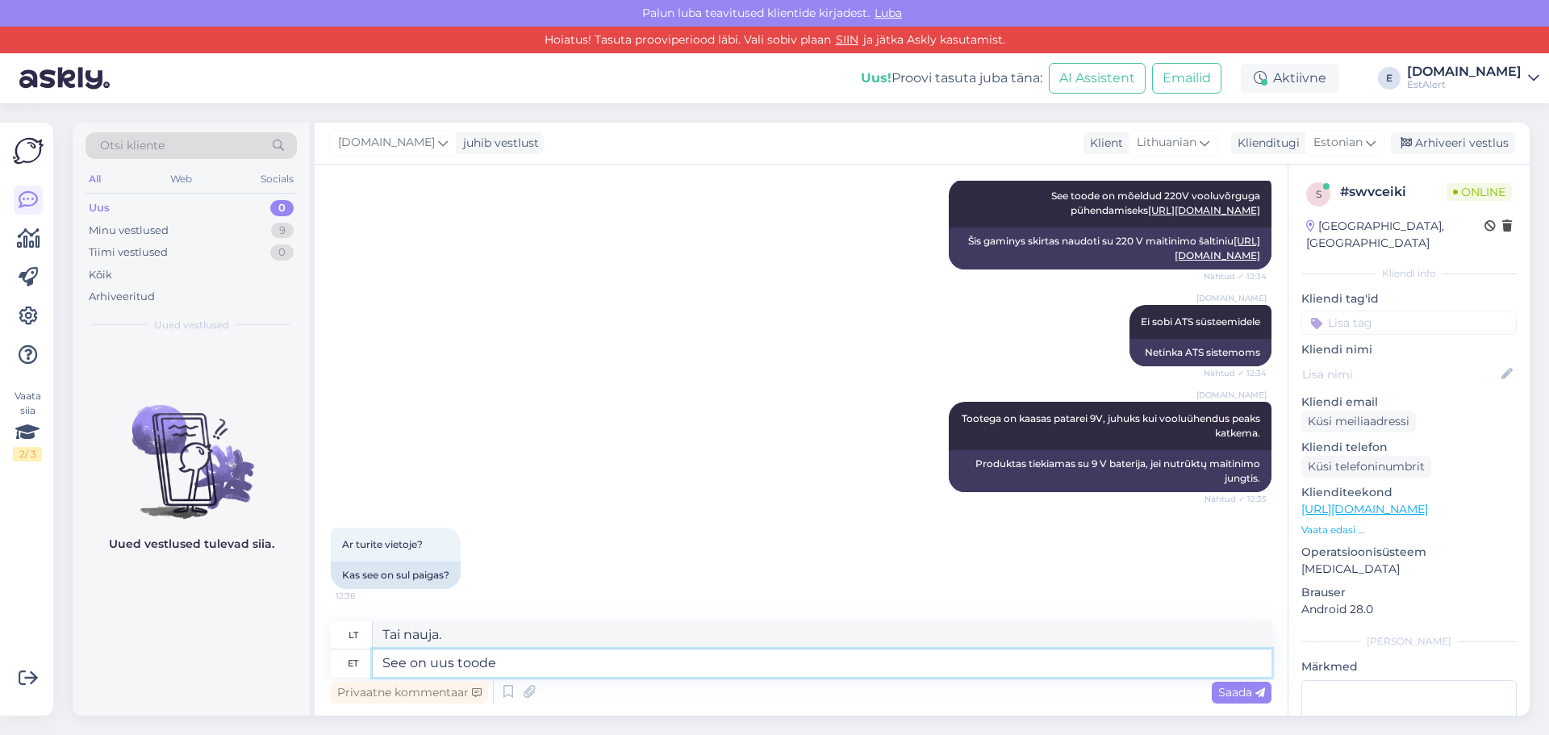
type textarea "See on uus toode j"
type textarea "Tai naujas produktas."
type textarea "See on uus toode ja e"
type textarea "Tai naujas produktas ir"
type textarea "See on uus toode ja ei"
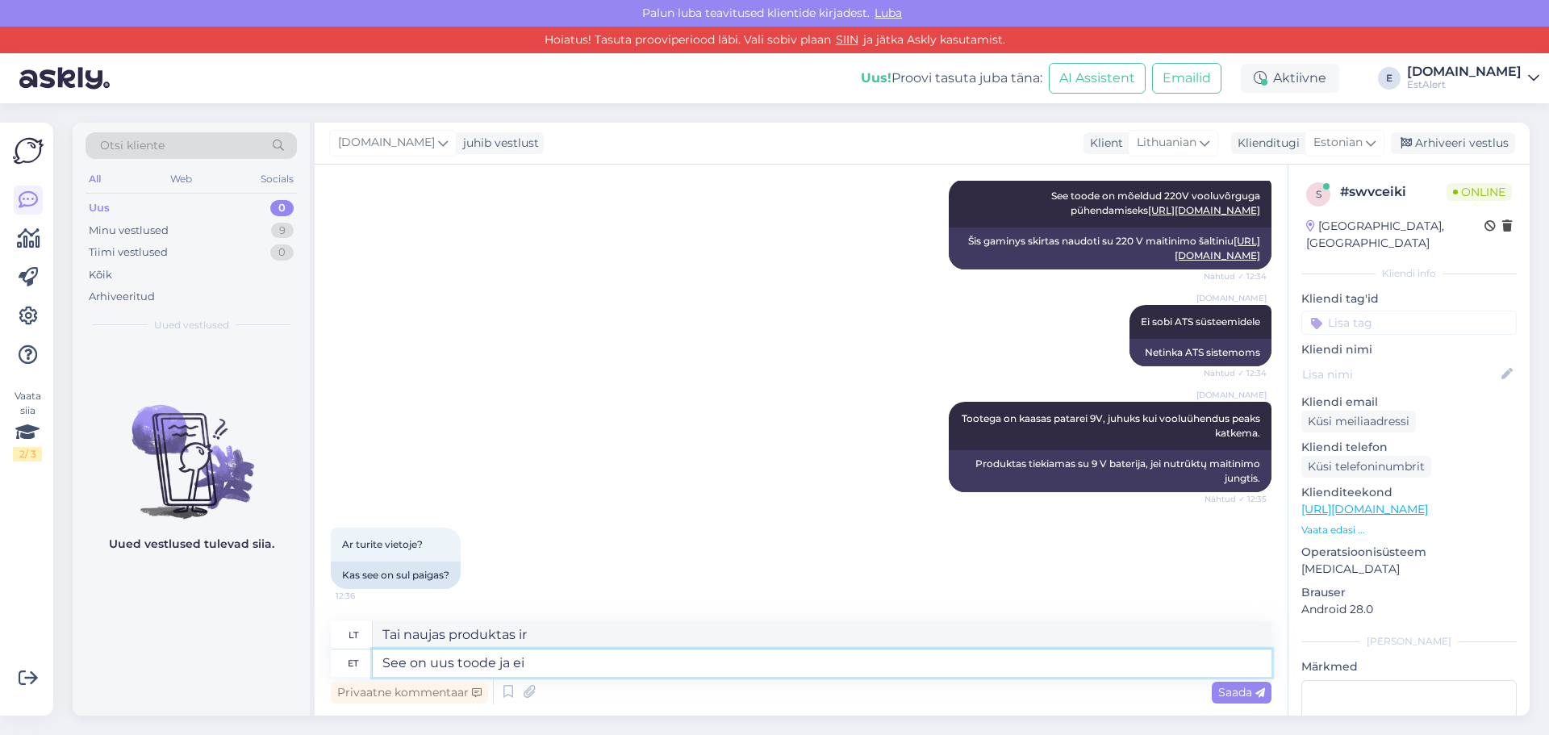
type textarea "Tai naujas produktas ir ne"
type textarea "See on uus toode ja ei ole v"
type textarea "Tai yra naujas produktas ir nėra"
type textarea "See on uus toode ja ei ole veel"
type textarea "Tai naujas produktas ir dar nėra"
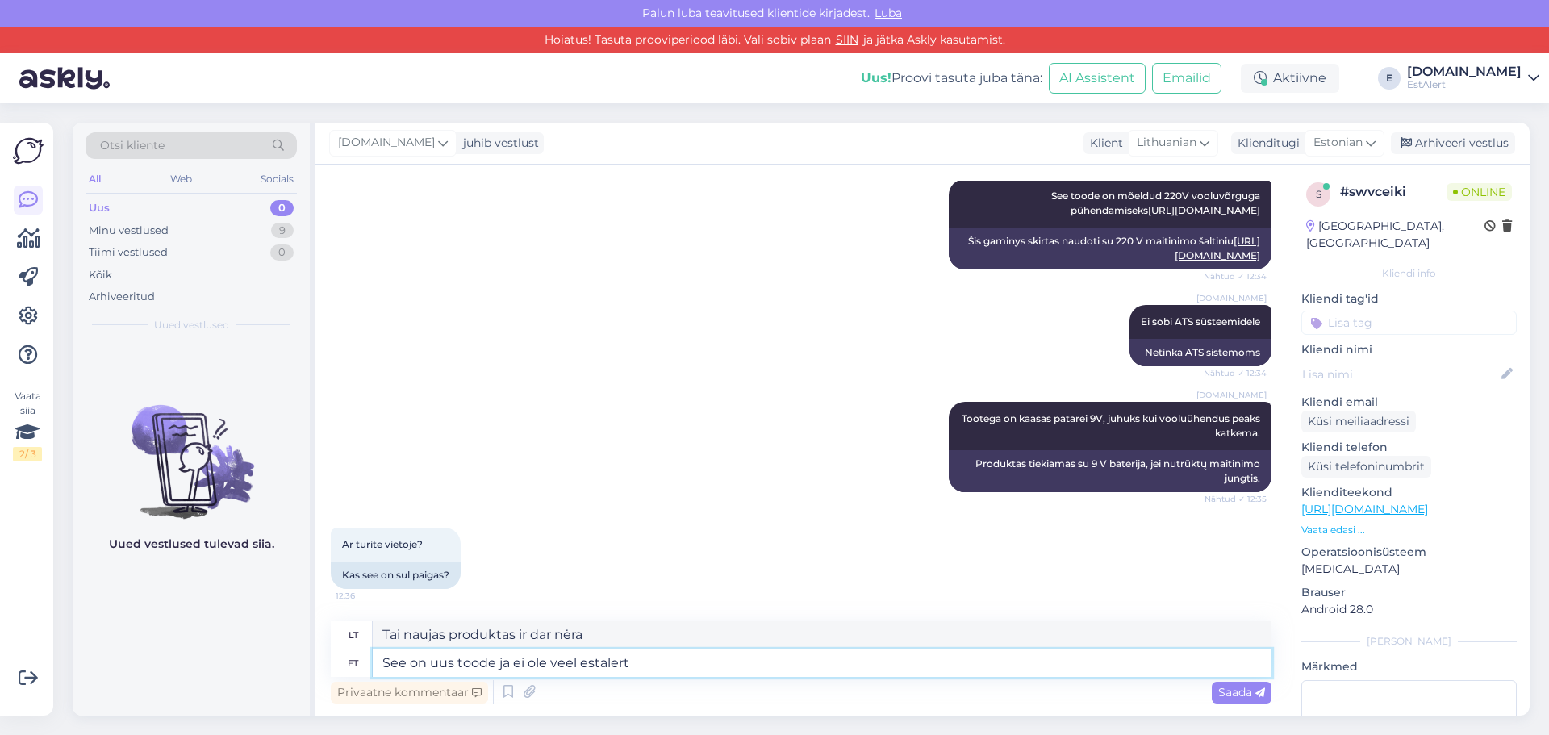
type textarea "See on uus toode ja ei ole veel estaler"
type textarea "Tai naujas produktas ir dar nėra prieinamas."
type textarea "See on uus toode ja ei ole veel [DOMAIN_NAME]"
type textarea "Tai naujas produktas, kurio dar nėra [DOMAIN_NAME]"
type textarea "See on uus toode ja ei ole veel [DOMAIN_NAME] lehel saadav"
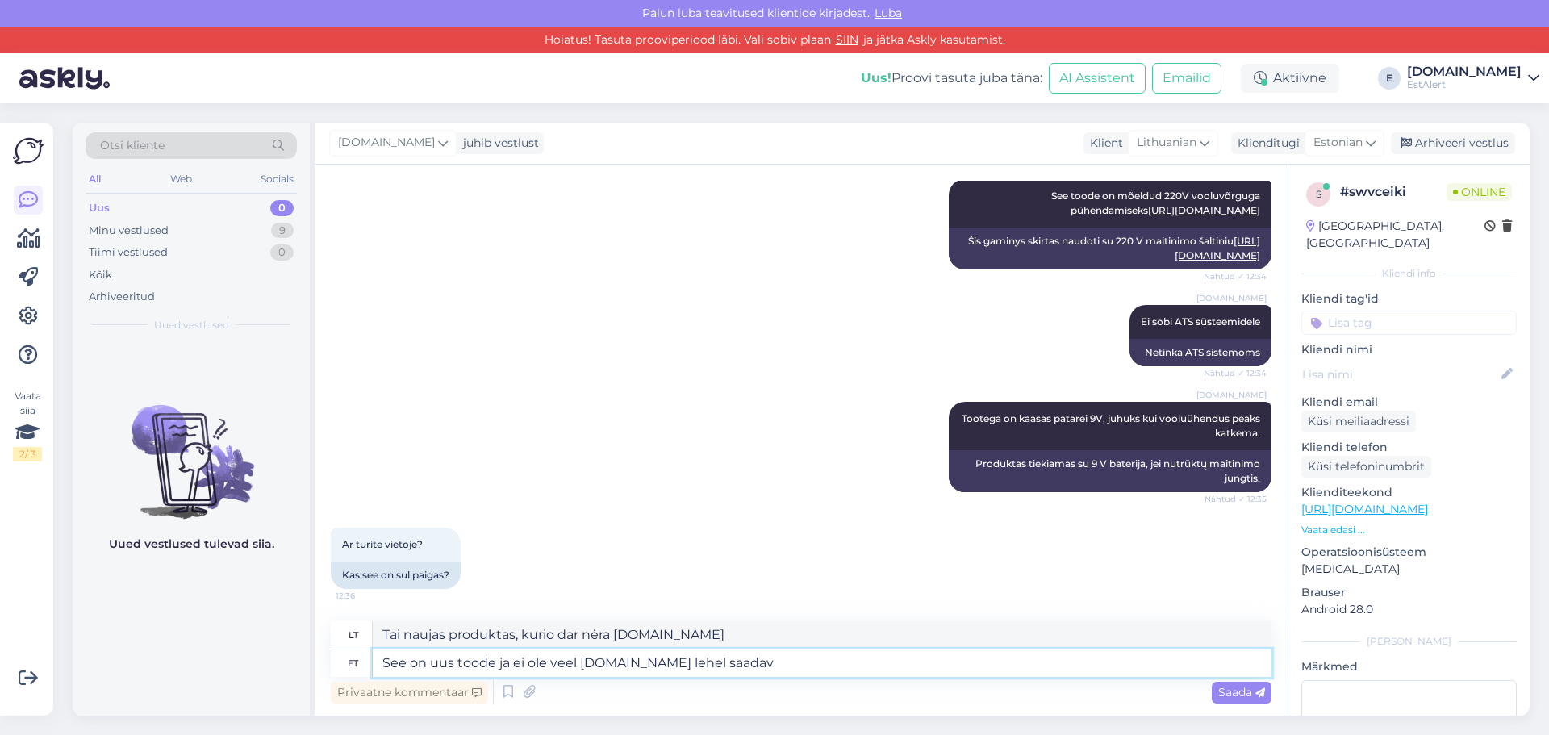
type textarea "Tai naujas produktas ir kol kas [PERSON_NAME] [DOMAIN_NAME]"
type textarea "See on uus toode ja ei ole veel [DOMAIN_NAME] lehel saadaval"
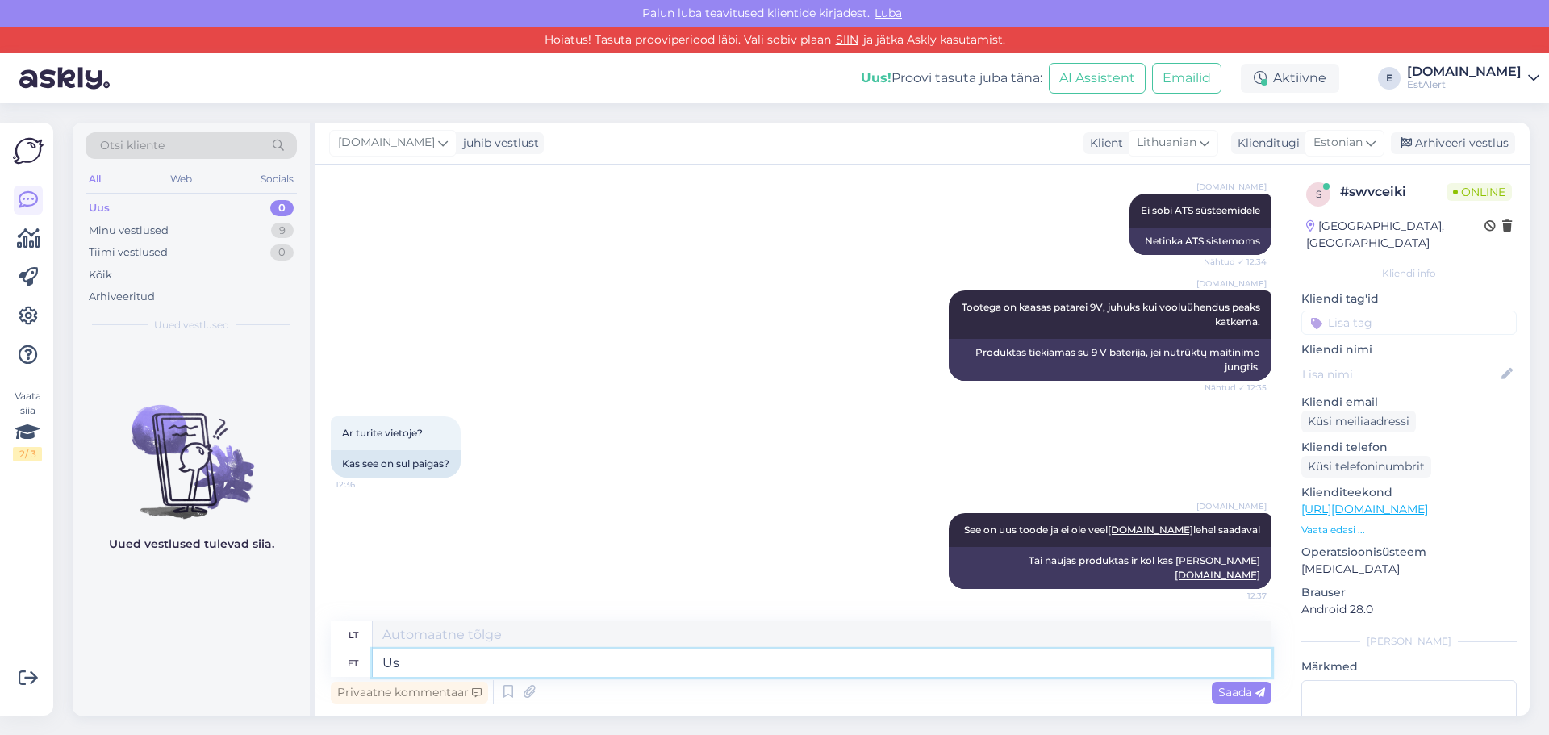
type textarea "U"
type textarea "usume"
type textarea "mes tikime"
type textarea "usume, e"
type textarea "mes tikime,"
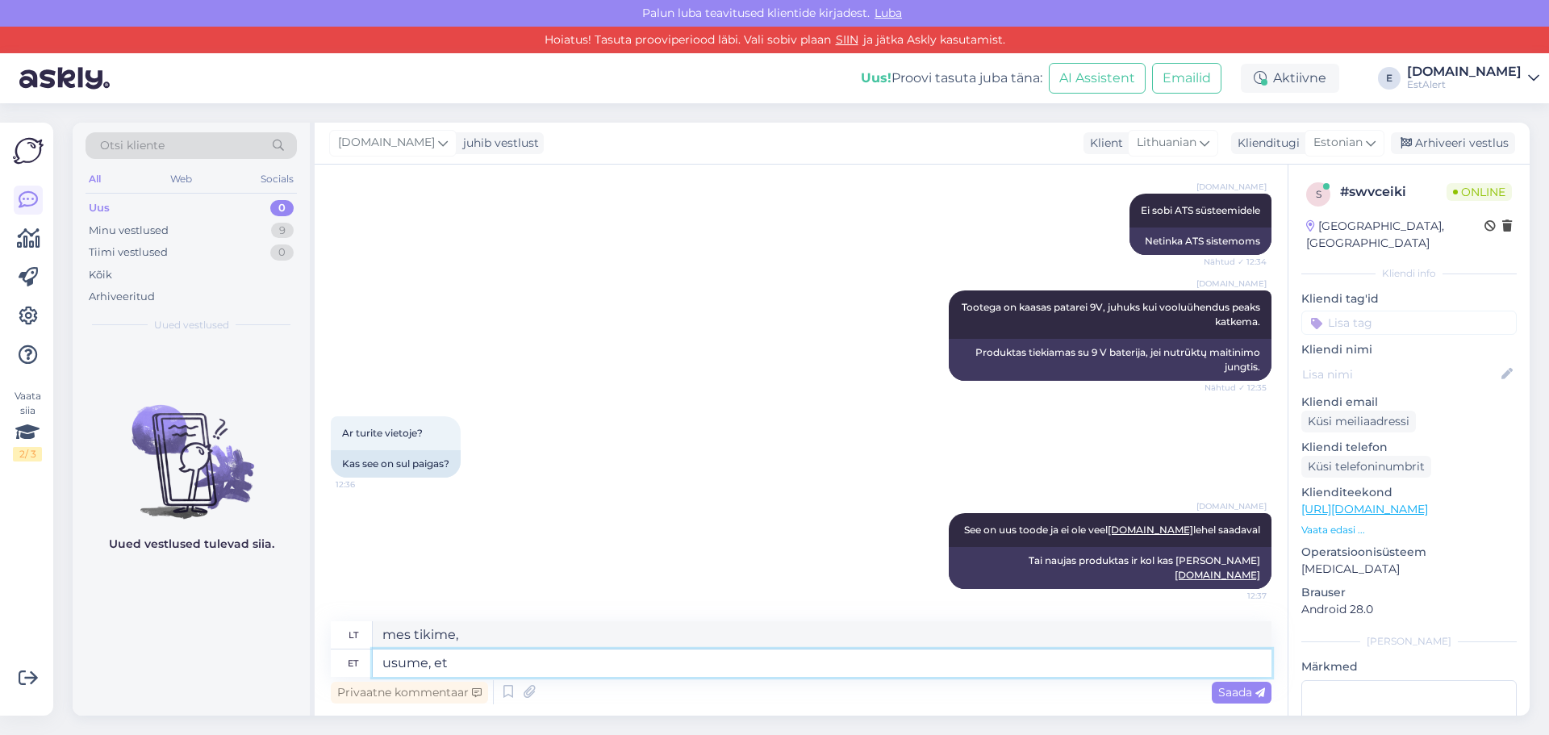
type textarea "usume, et"
type textarea "mes tikime, kad"
type textarea "usume, et nädala l"
type textarea "tikime, kad savaitė"
type textarea "usume, et nädala lõpuks o"
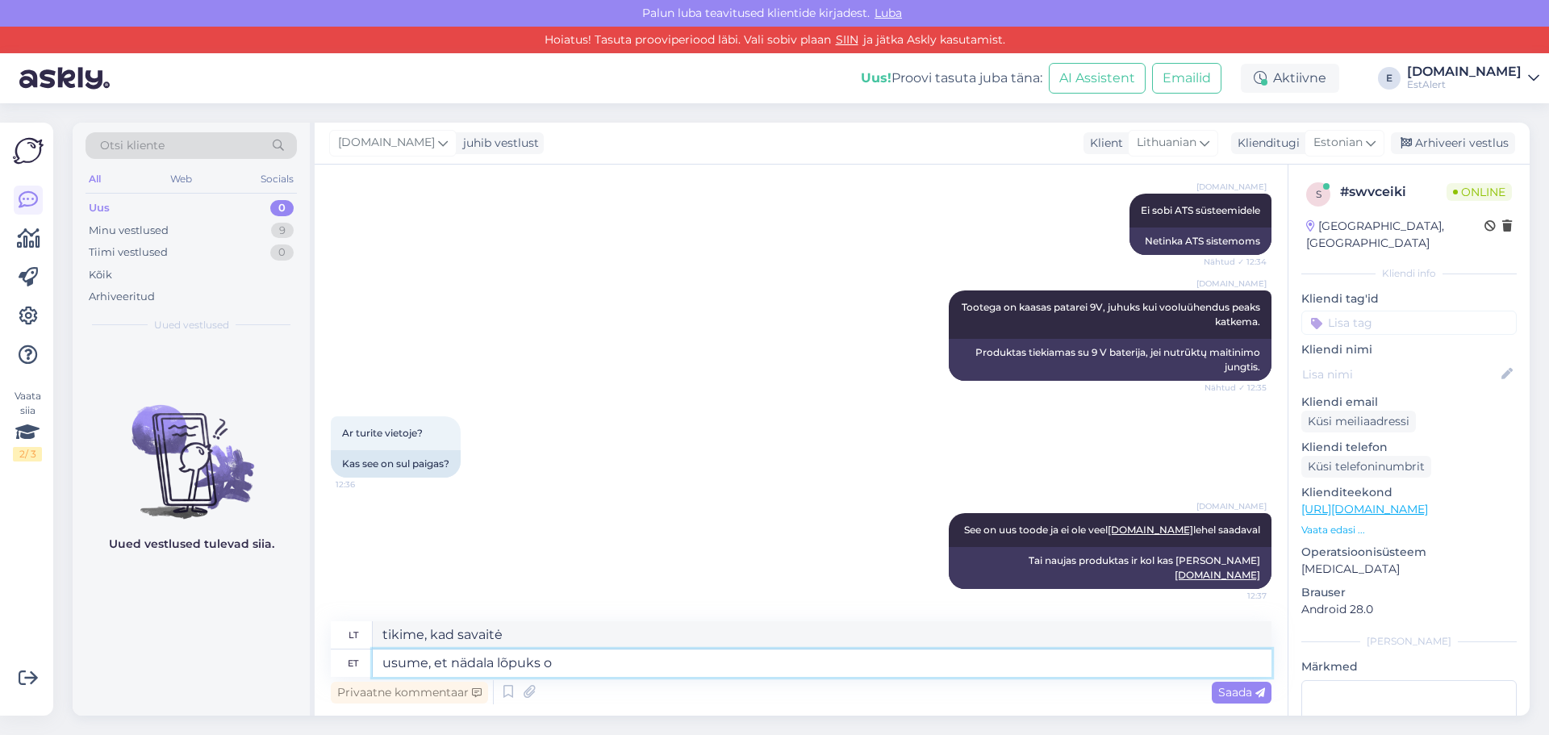
type textarea "manome, kad iki savaitės pabaigos"
type textarea "usume, et nädala lõpuks on toode"
type textarea "Manome, kad iki savaitės pabaigos produktas bus"
type textarea "usume, et nädala lõpuks on toode kla"
type textarea "Manome, kad iki savaitės pabaigos produktas bus paruoštas."
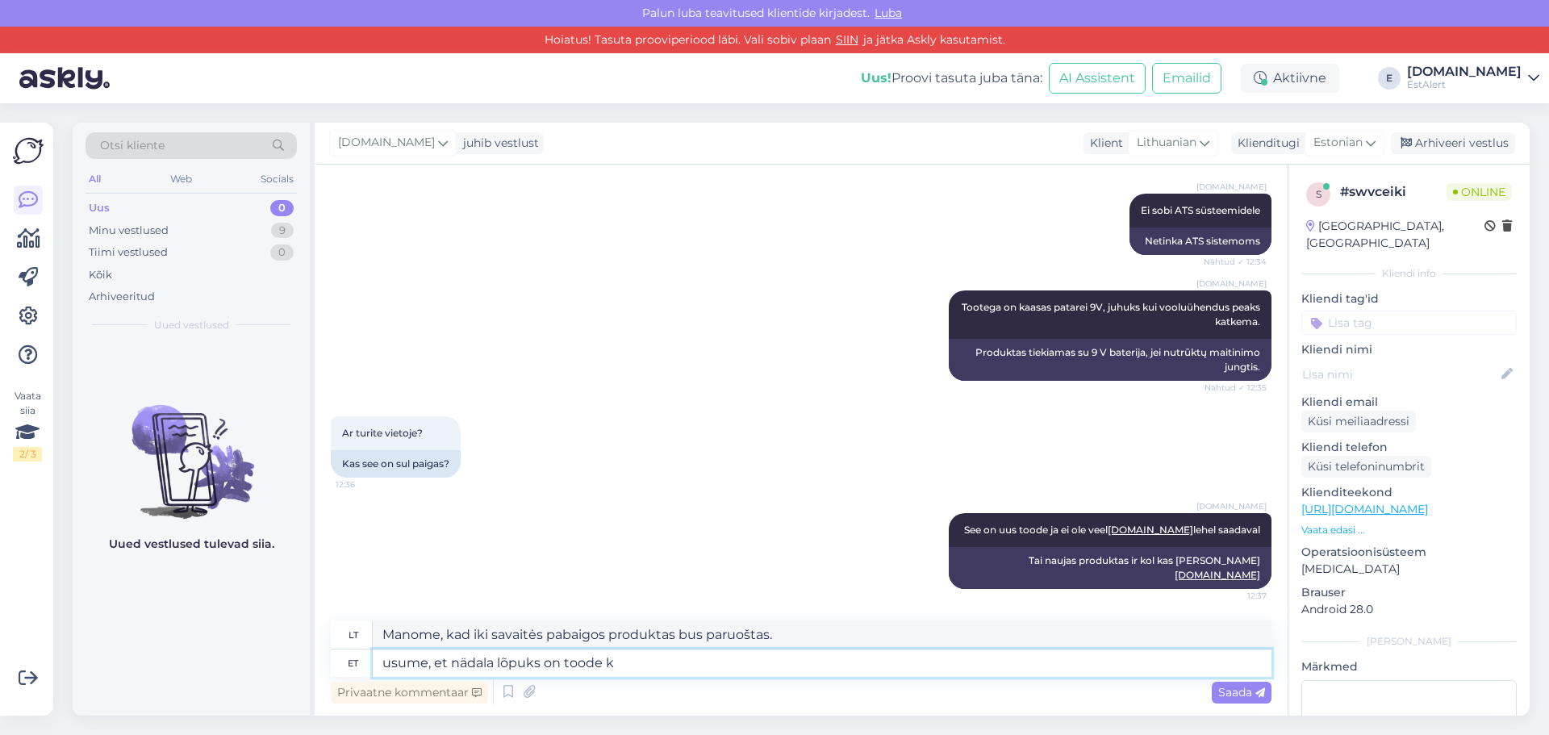
type textarea "usume, et nädala lõpuks on toode"
type textarea "Manome, kad iki savaitės pabaigos produktas bus"
type textarea "usume, et nädala lõpuks on toode meie e"
type textarea "Manome, kad iki savaitės pabaigos produktas bus mūsų"
type textarea "usume, et nädala lõpuks on toode meie e-poes"
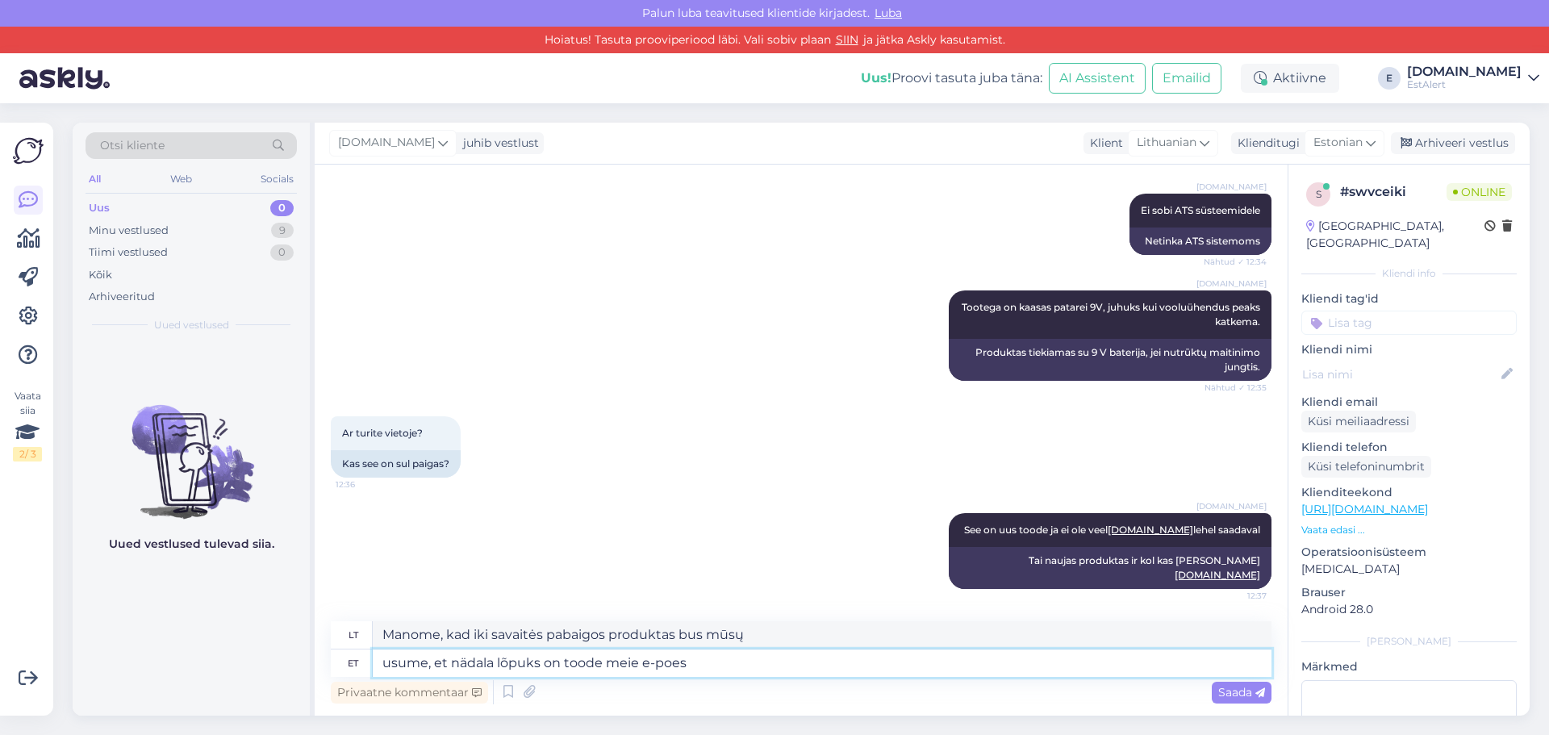
type textarea "Manome, kad prekė mūsų internetinėje parduotuvėje pasirodys iki savaitės pabaig…"
type textarea "usume, et nädala lõpuks on toode meie e-poes üleval, h"
type textarea "Manome, kad produktas mūsų internetinėje parduotuvėje pasirodys iki savaitės pa…"
type textarea "usume, et nädala lõpuks on toode meie e-poes üleval, hetkel s"
type textarea "Manome, kad šiuo metu produktas mūsų internetinėje parduotuvėje bus pasiekiamas…"
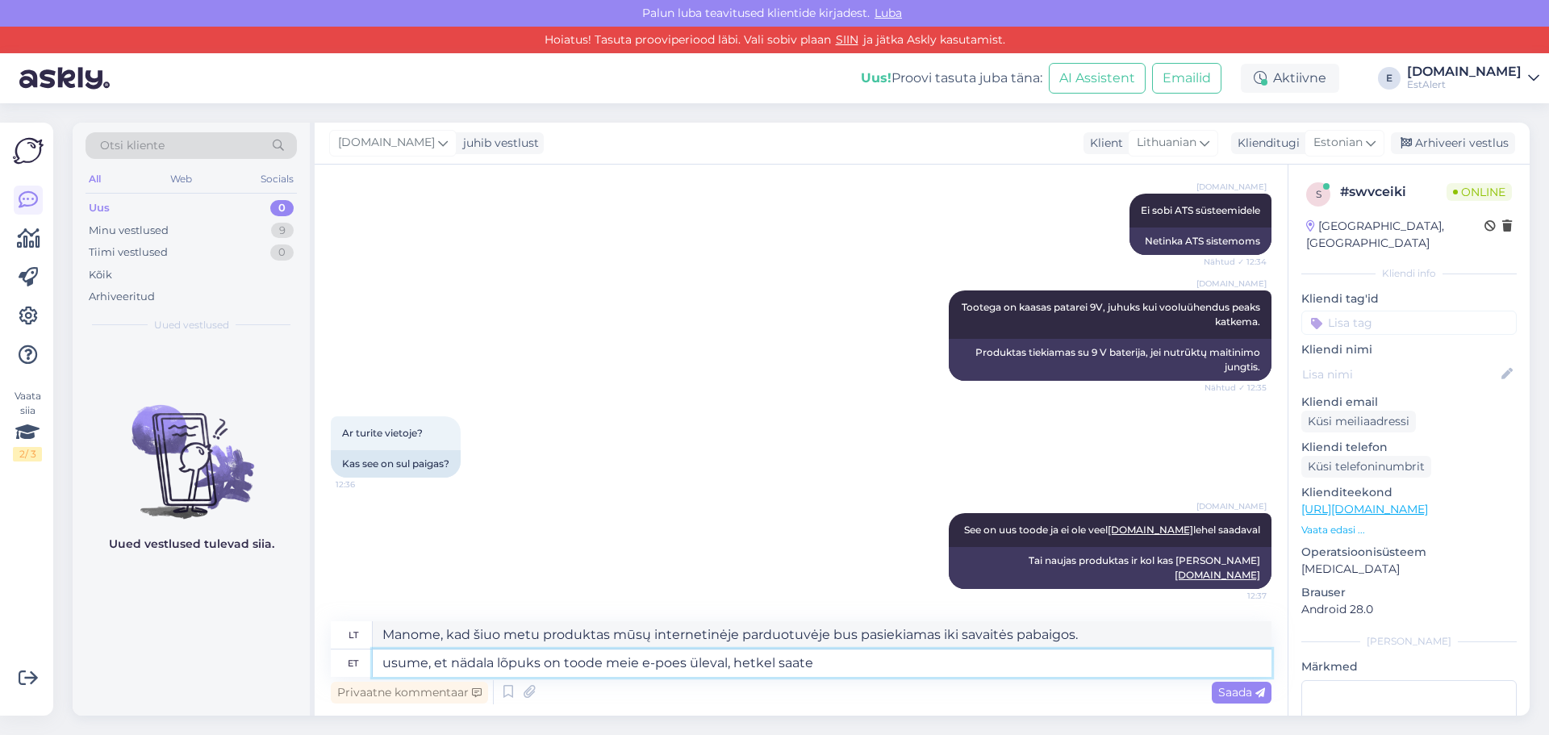
type textarea "usume, et nädala lõpuks on toode meie e-poes üleval, hetkel saate s"
type textarea "Manome, kad prekė mūsų el. parduotuvėje pasirodys iki savaitės pabaigos, šiuo m…"
type textarea "usume, et nädala lõpuks on toode meie e-poes üleval, hetkel saate seda o"
type textarea "Manome, kad prekė mūsų internetinėje parduotuvėje pasirodys iki savaitės pabaig…"
type textarea "usume, et nädala lõpuks on toode meie e-poes üleval, hetkel saate [PERSON_NAME]"
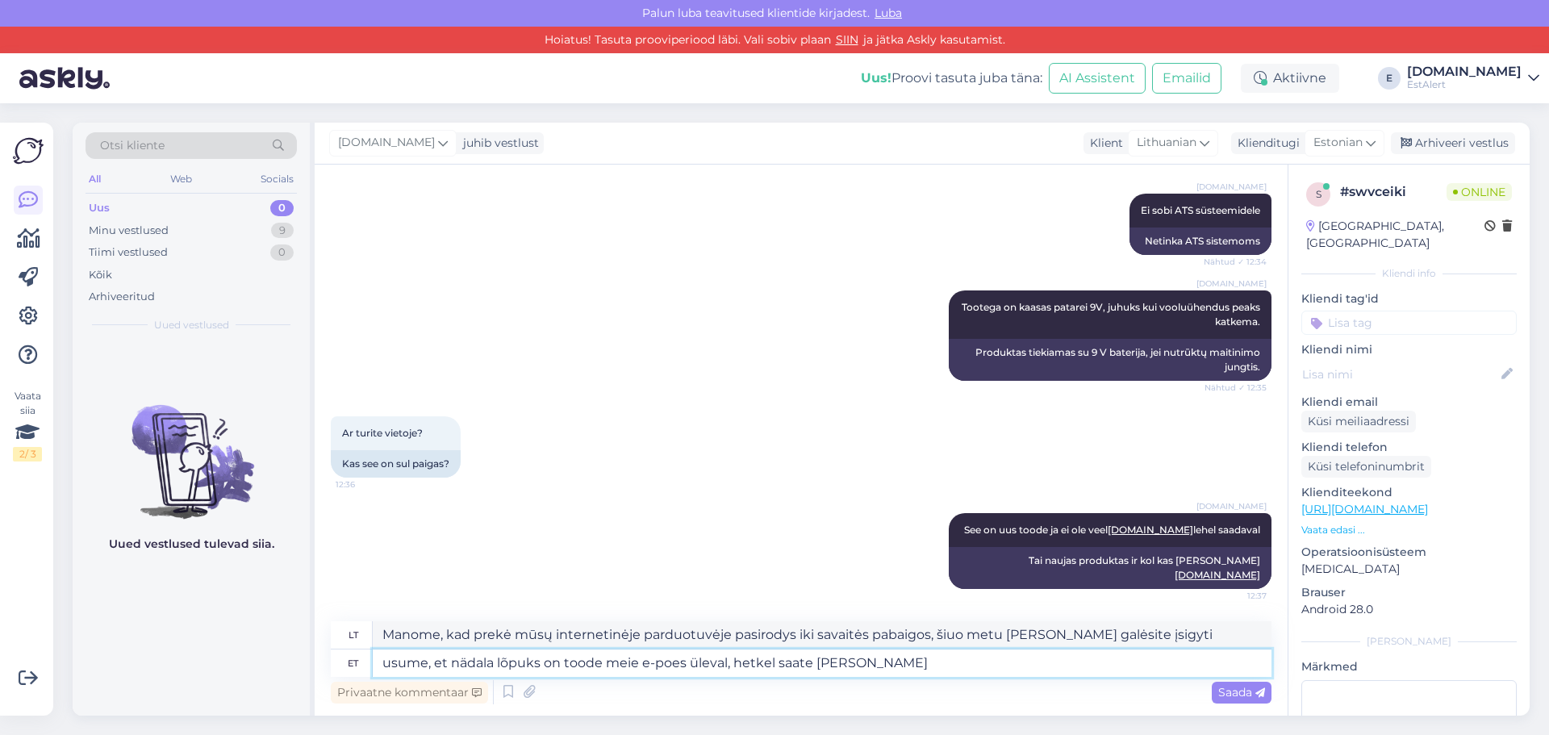
type textarea "Manome, kad prekė mūsų internetinėje parduotuvėje pasirodys iki savaitės pabaig…"
type textarea "usume, et nädala lõpuks on toode meie e-poes üleval, hetkel saate [PERSON_NAME]…"
type textarea "Manome, kad prekė mūsų el. parduotuvėje pasirodys iki savaitės pabaigos, šiuo m…"
type textarea "usume, et nädala lõpuks on toode meie e-poes üleval, hetkel saate [PERSON_NAME]…"
click at [1240, 695] on span "Saada" at bounding box center [1241, 692] width 47 height 15
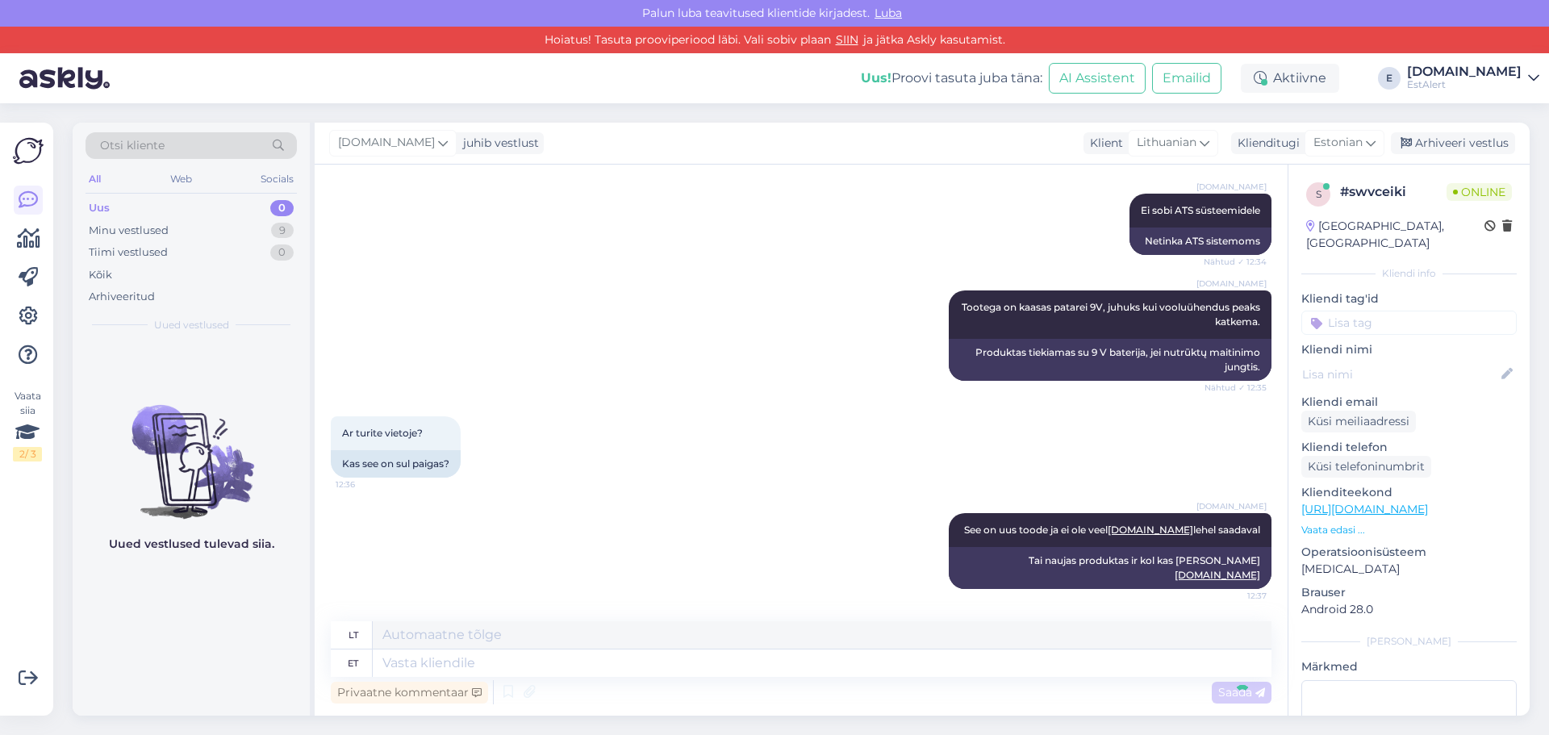
scroll to position [644, 0]
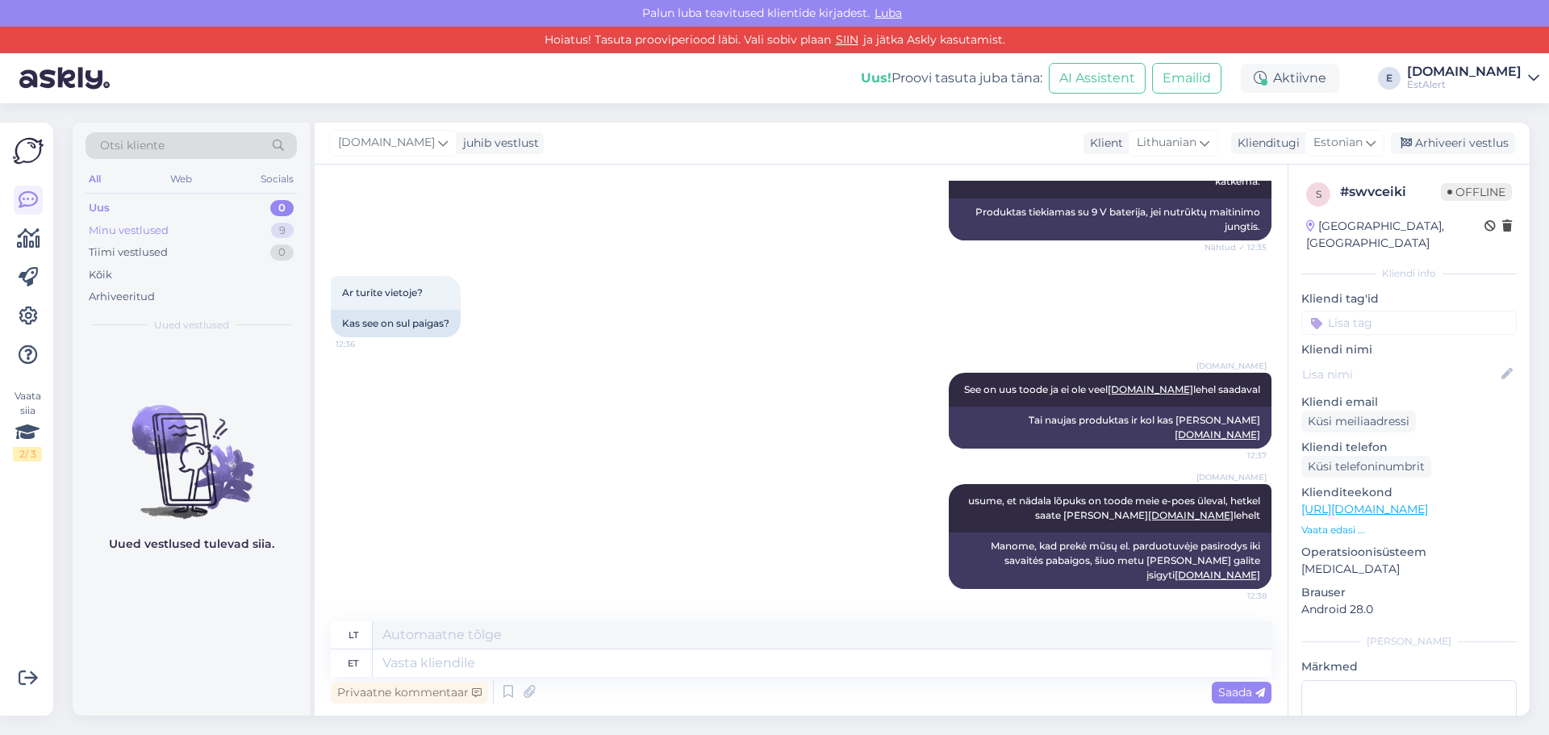
click at [132, 234] on div "Minu vestlused" at bounding box center [129, 231] width 80 height 16
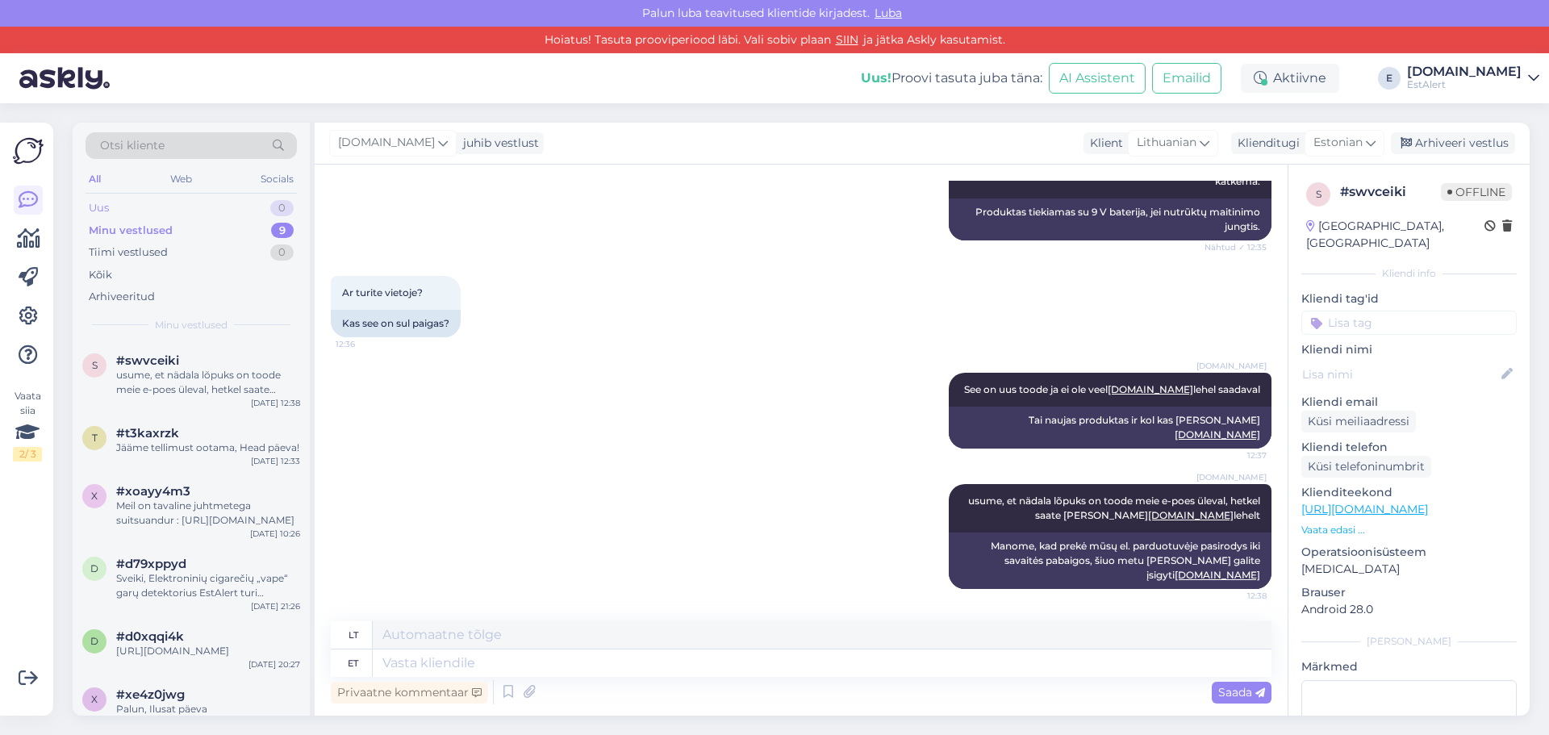
click at [123, 207] on div "Uus 0" at bounding box center [191, 208] width 211 height 23
